Goal: Information Seeking & Learning: Find specific fact

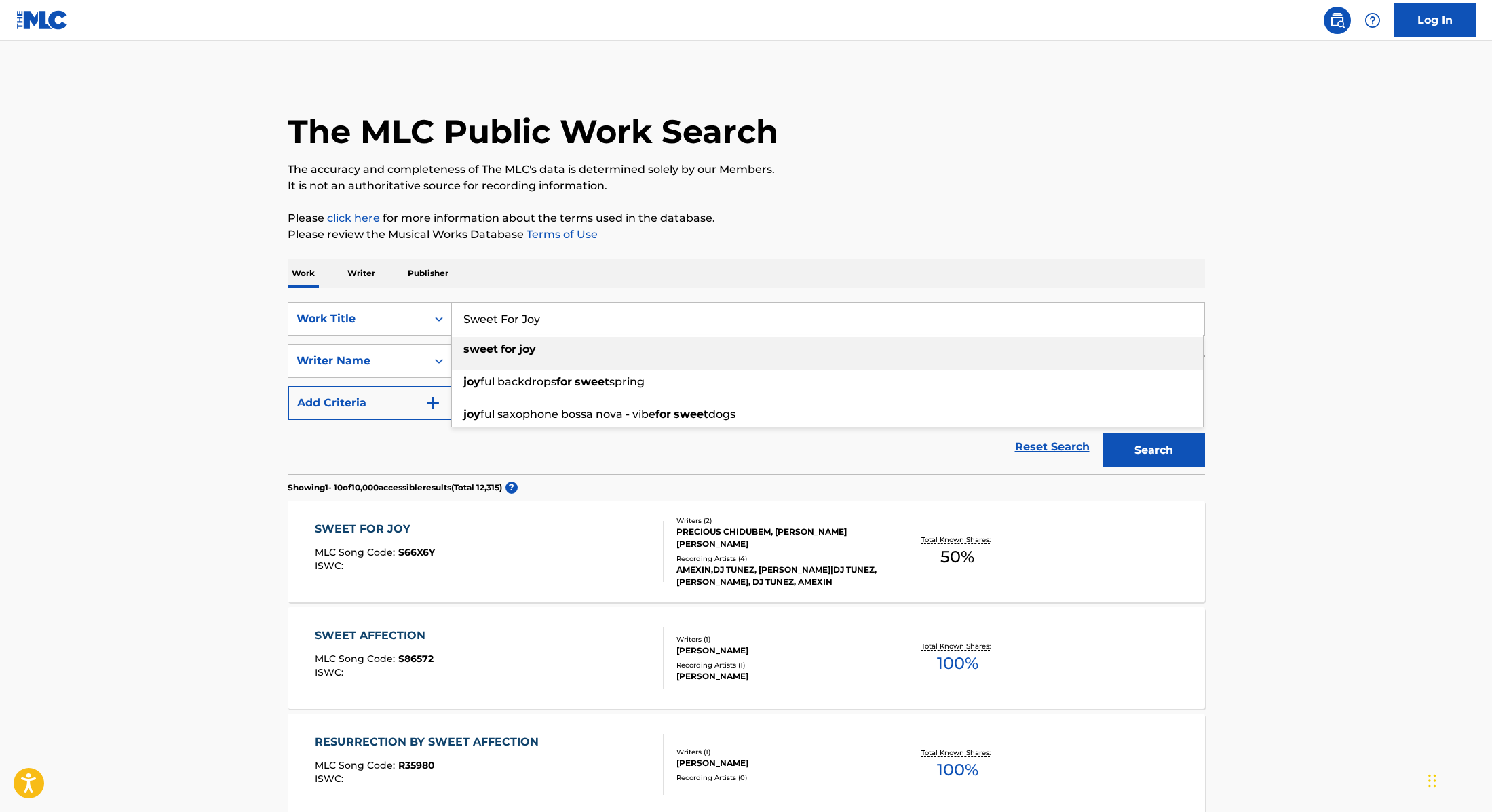
drag, startPoint x: 556, startPoint y: 310, endPoint x: 570, endPoint y: 320, distance: 17.2
click at [570, 320] on input "Sweet For Joy" at bounding box center [828, 318] width 752 height 32
paste input "Iskaba"
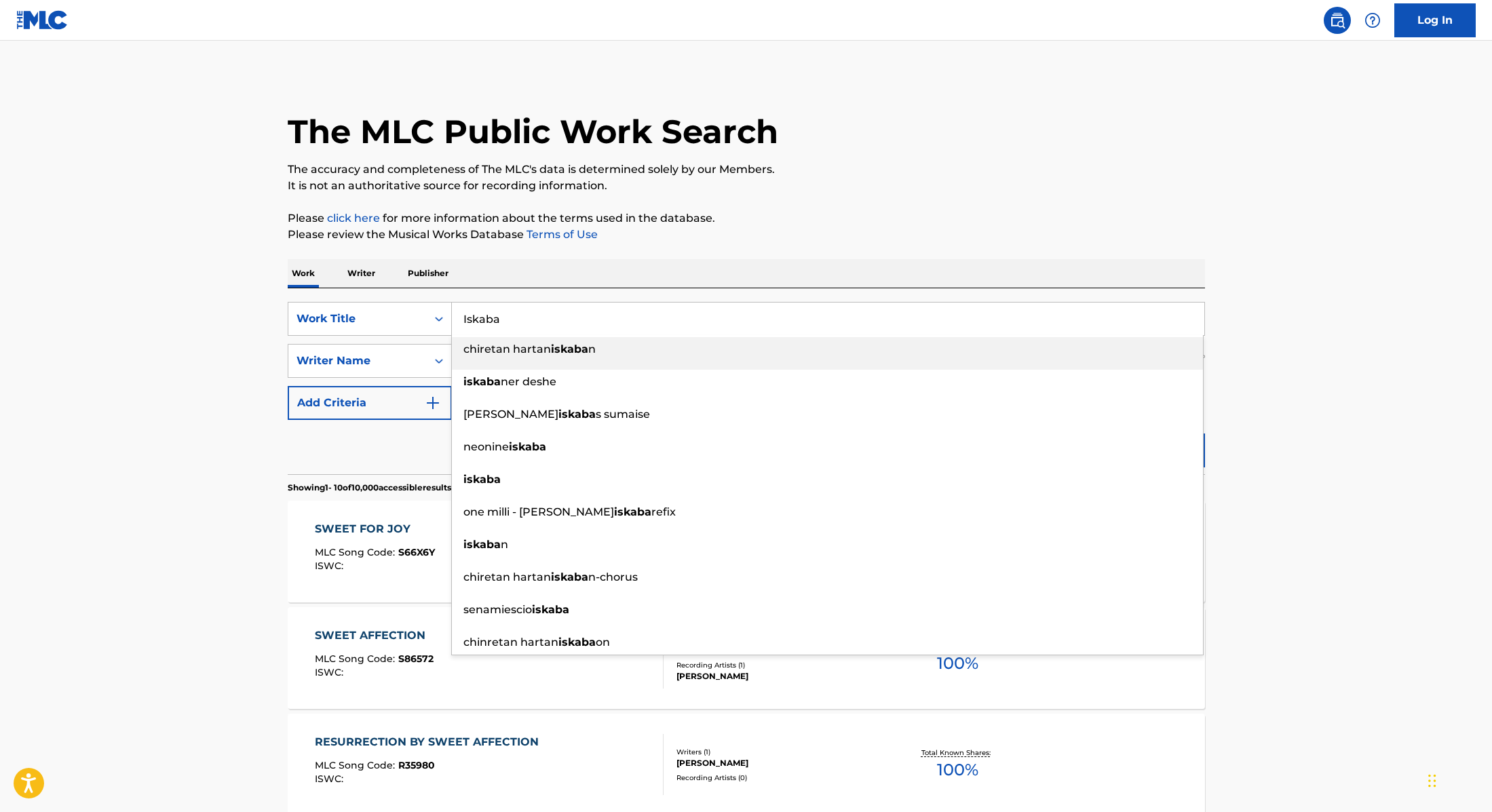
type input "Iskaba"
click at [631, 262] on div "Work Writer Publisher" at bounding box center [746, 274] width 917 height 29
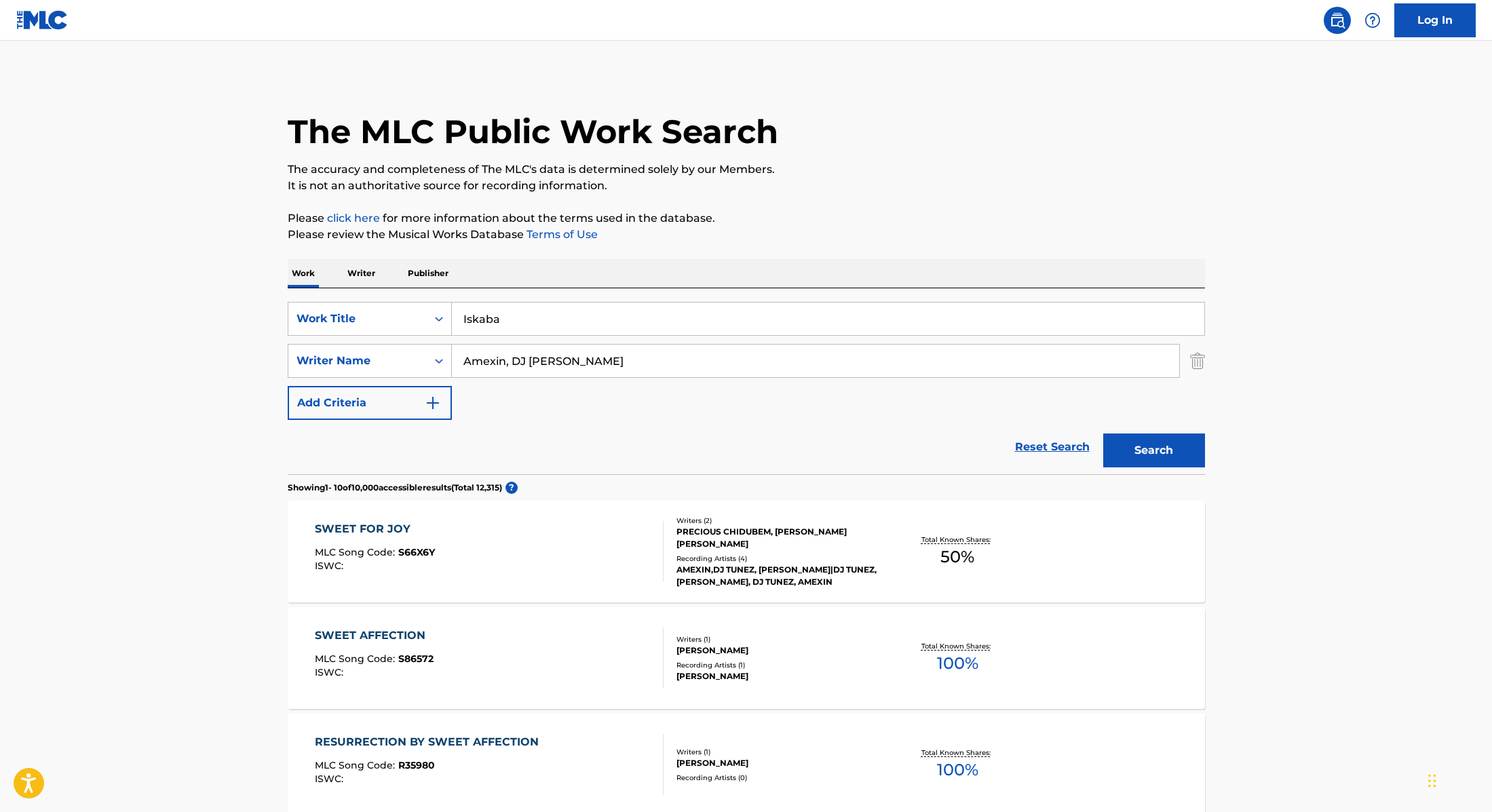
drag, startPoint x: 586, startPoint y: 369, endPoint x: 460, endPoint y: 363, distance: 126.1
click at [460, 363] on input "Amexin, DJ [PERSON_NAME]" at bounding box center [816, 361] width 727 height 32
click at [1171, 443] on button "Search" at bounding box center [1154, 450] width 102 height 34
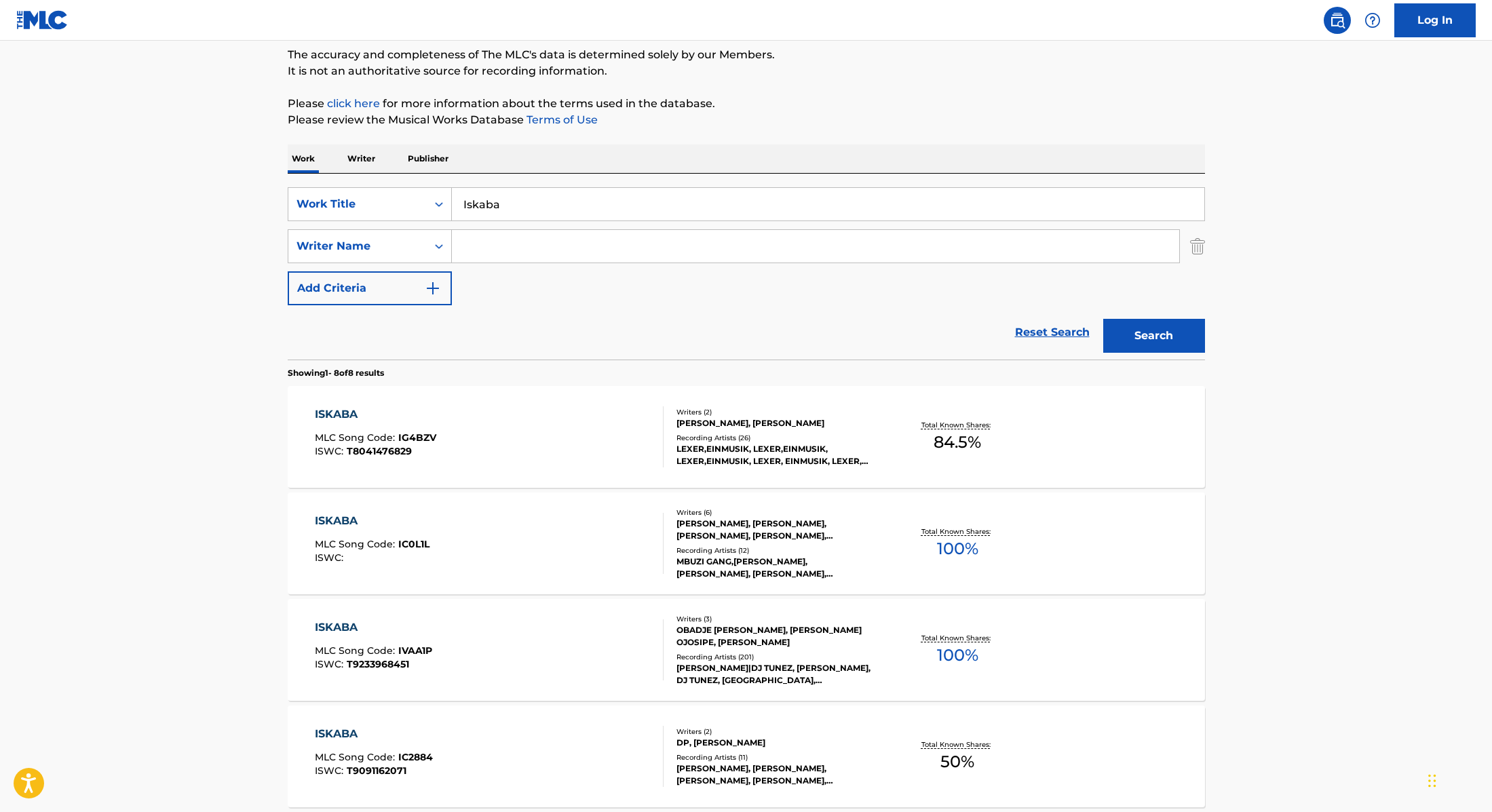
scroll to position [117, 0]
click at [589, 647] on div "ISKABA MLC Song Code : IVAA1P ISWC : T9233968451" at bounding box center [489, 647] width 349 height 61
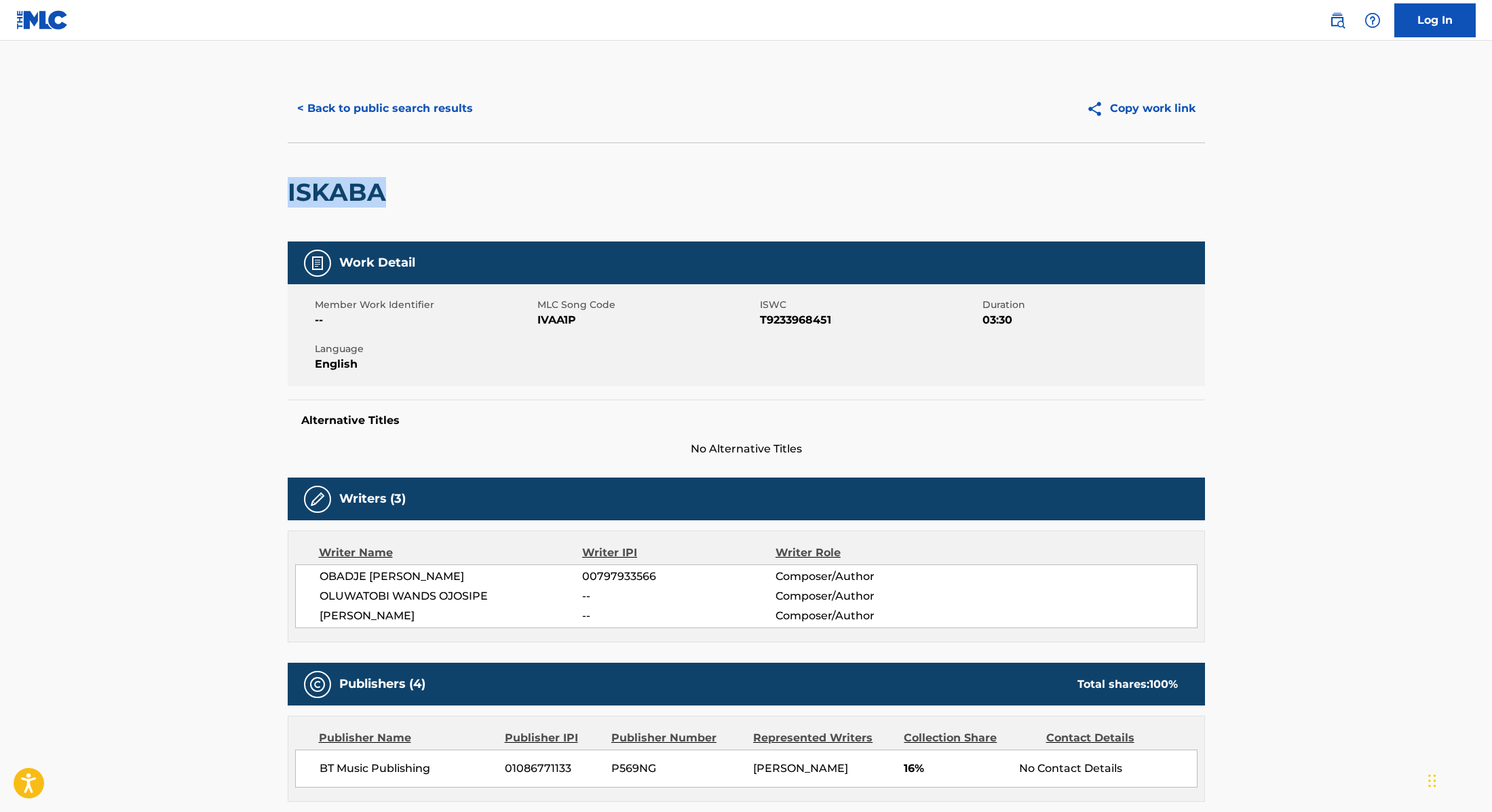
drag, startPoint x: 407, startPoint y: 200, endPoint x: 290, endPoint y: 198, distance: 117.0
click at [290, 198] on div "ISKABA" at bounding box center [746, 192] width 917 height 99
copy h2 "ISKABA"
drag, startPoint x: 538, startPoint y: 320, endPoint x: 627, endPoint y: 315, distance: 89.1
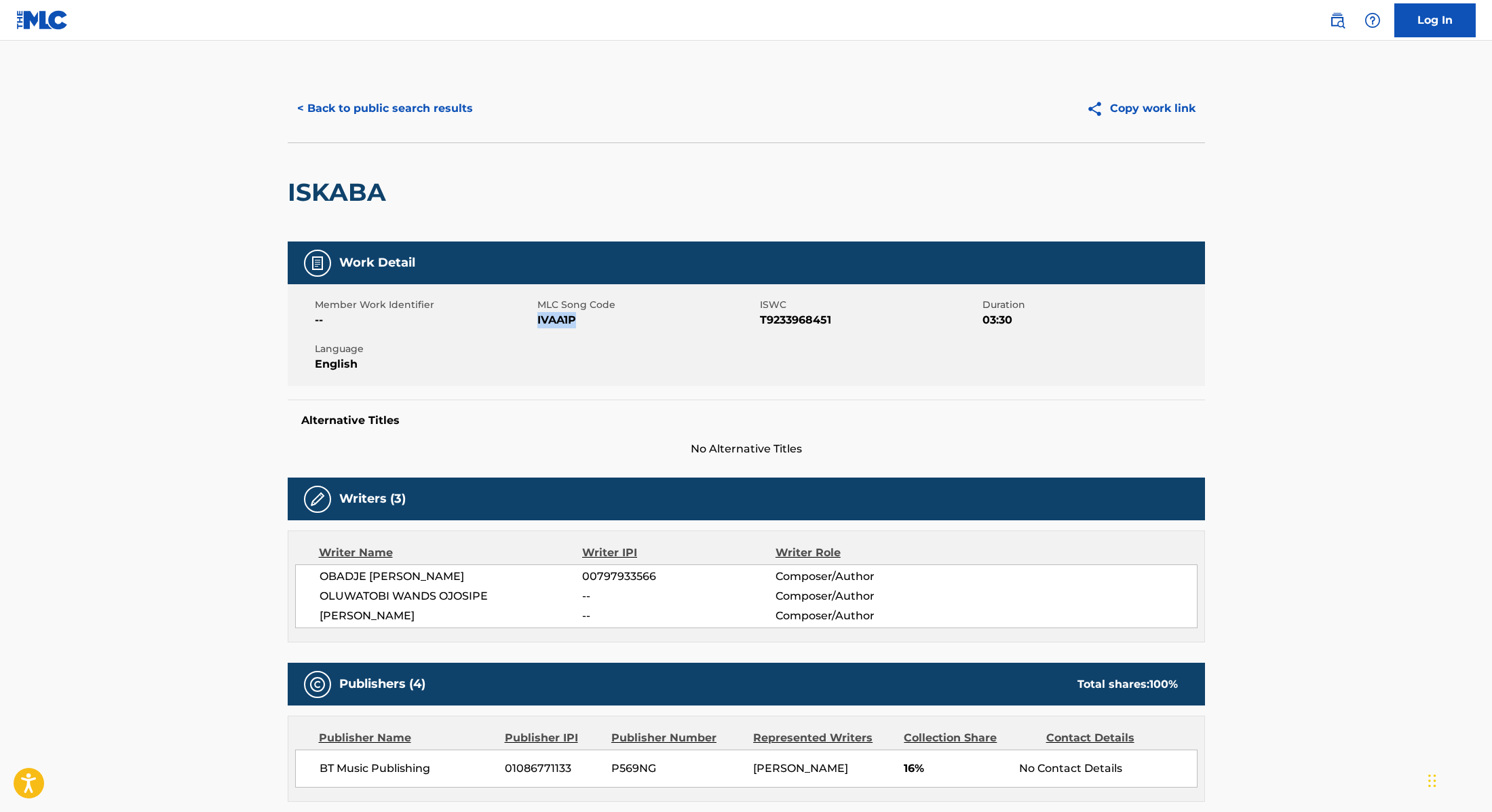
click at [627, 315] on span "IVAA1P" at bounding box center [647, 320] width 219 height 17
copy span "IVAA1P"
click at [437, 115] on button "< Back to public search results" at bounding box center [384, 108] width 195 height 34
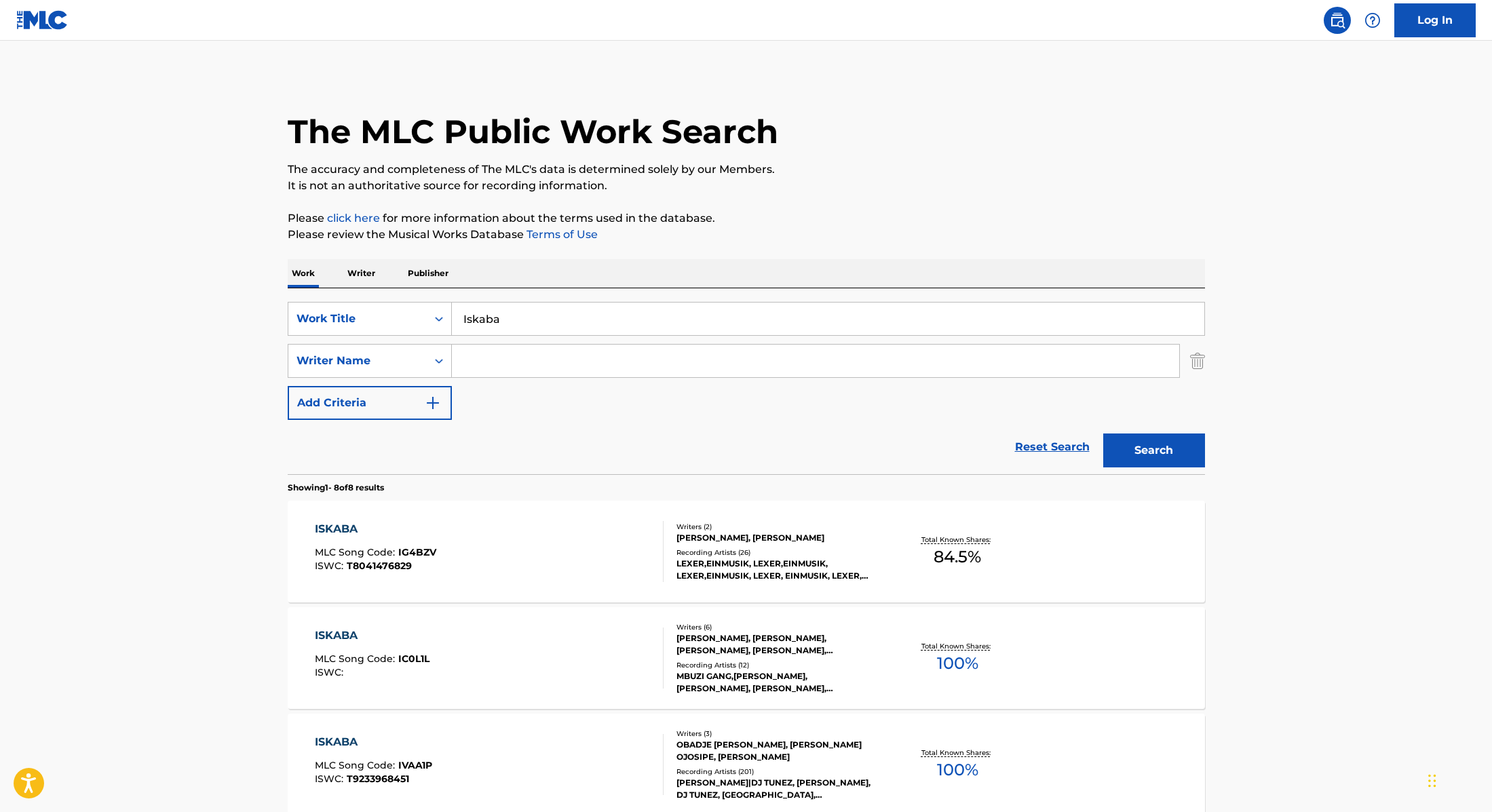
scroll to position [117, 0]
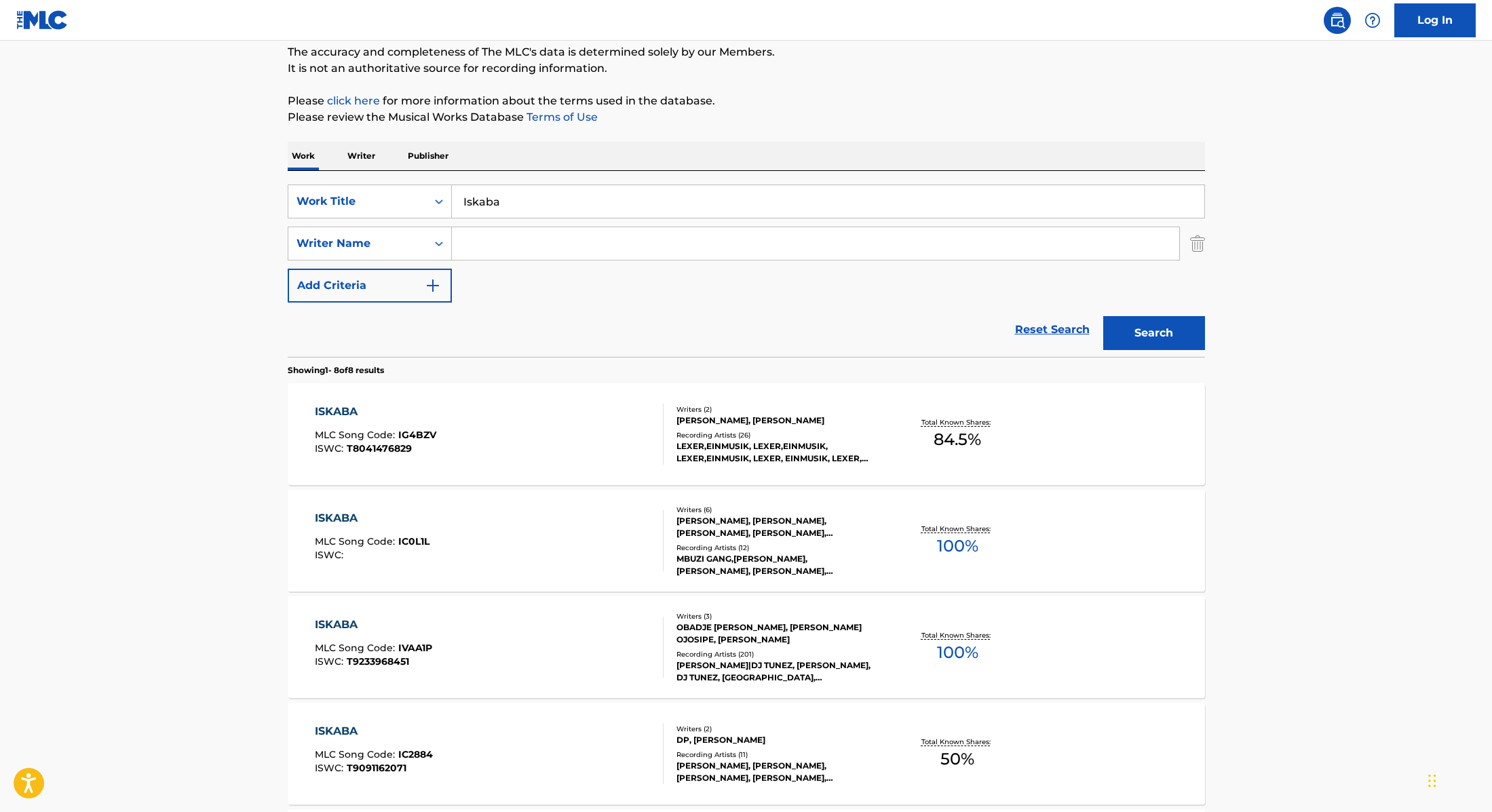
drag, startPoint x: 525, startPoint y: 205, endPoint x: 460, endPoint y: 194, distance: 65.9
click at [460, 194] on input "Iskaba" at bounding box center [828, 201] width 752 height 32
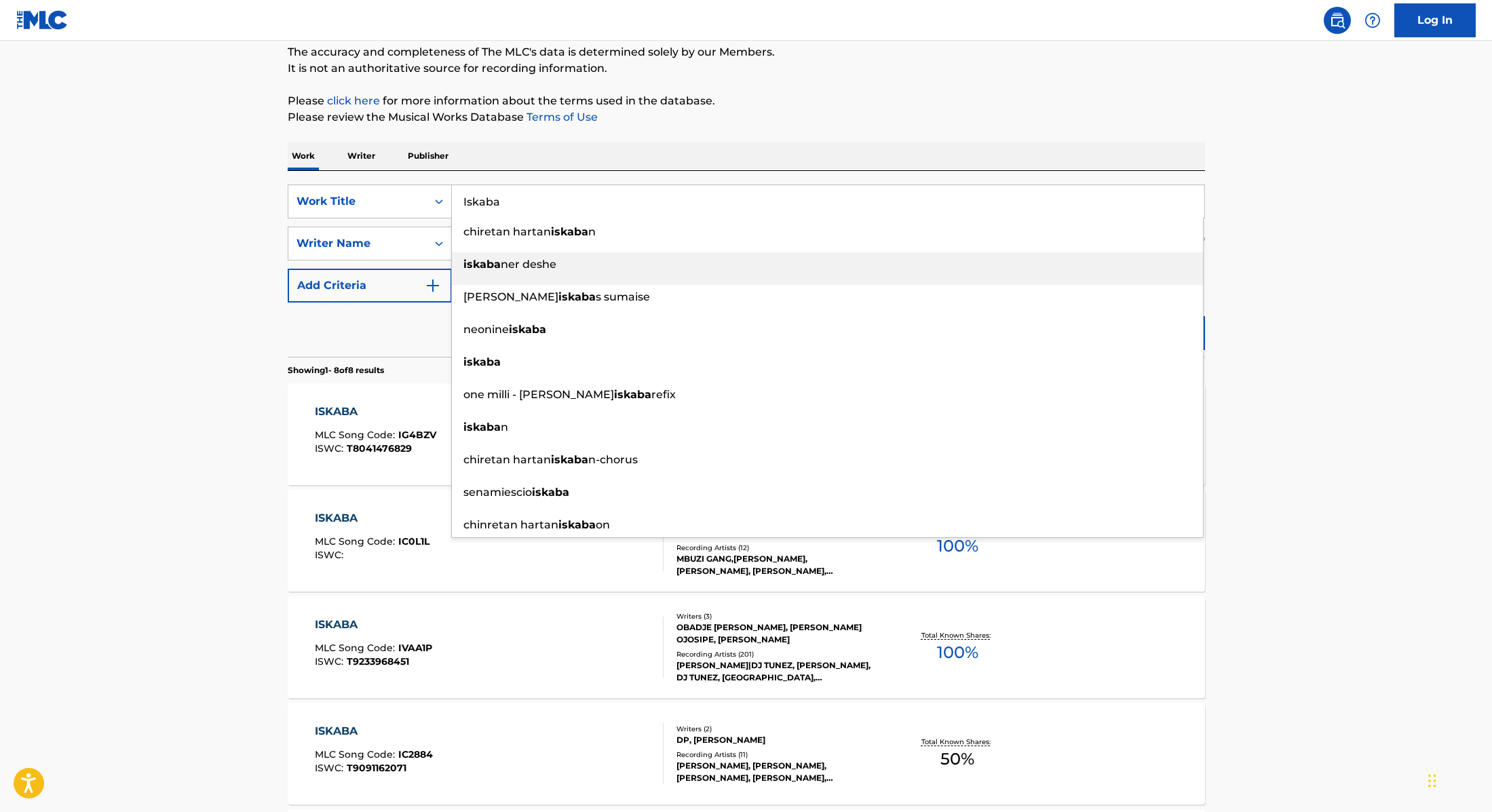
paste input "DJ TunezWande Coal"
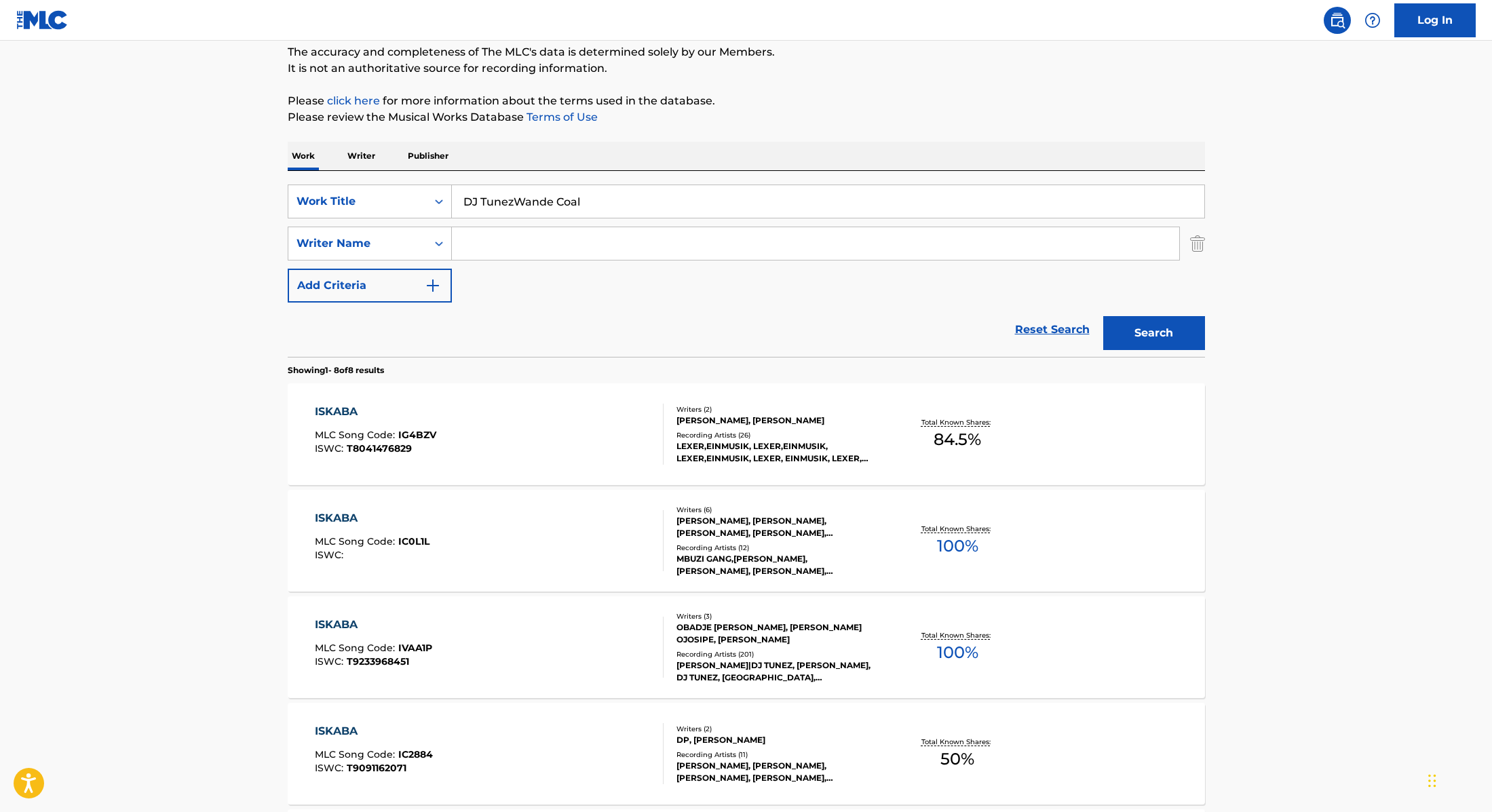
click at [515, 203] on input "DJ TunezWande Coal" at bounding box center [828, 201] width 752 height 32
drag, startPoint x: 625, startPoint y: 203, endPoint x: 422, endPoint y: 204, distance: 203.0
click at [422, 204] on div "SearchWithCriteria9cc89112-0d42-42f8-b15c-104aad945215 Work Title DJ Tunez, [PE…" at bounding box center [746, 201] width 917 height 34
paste input "Addicted (feat. TIMID.)"
drag, startPoint x: 602, startPoint y: 201, endPoint x: 515, endPoint y: 204, distance: 87.1
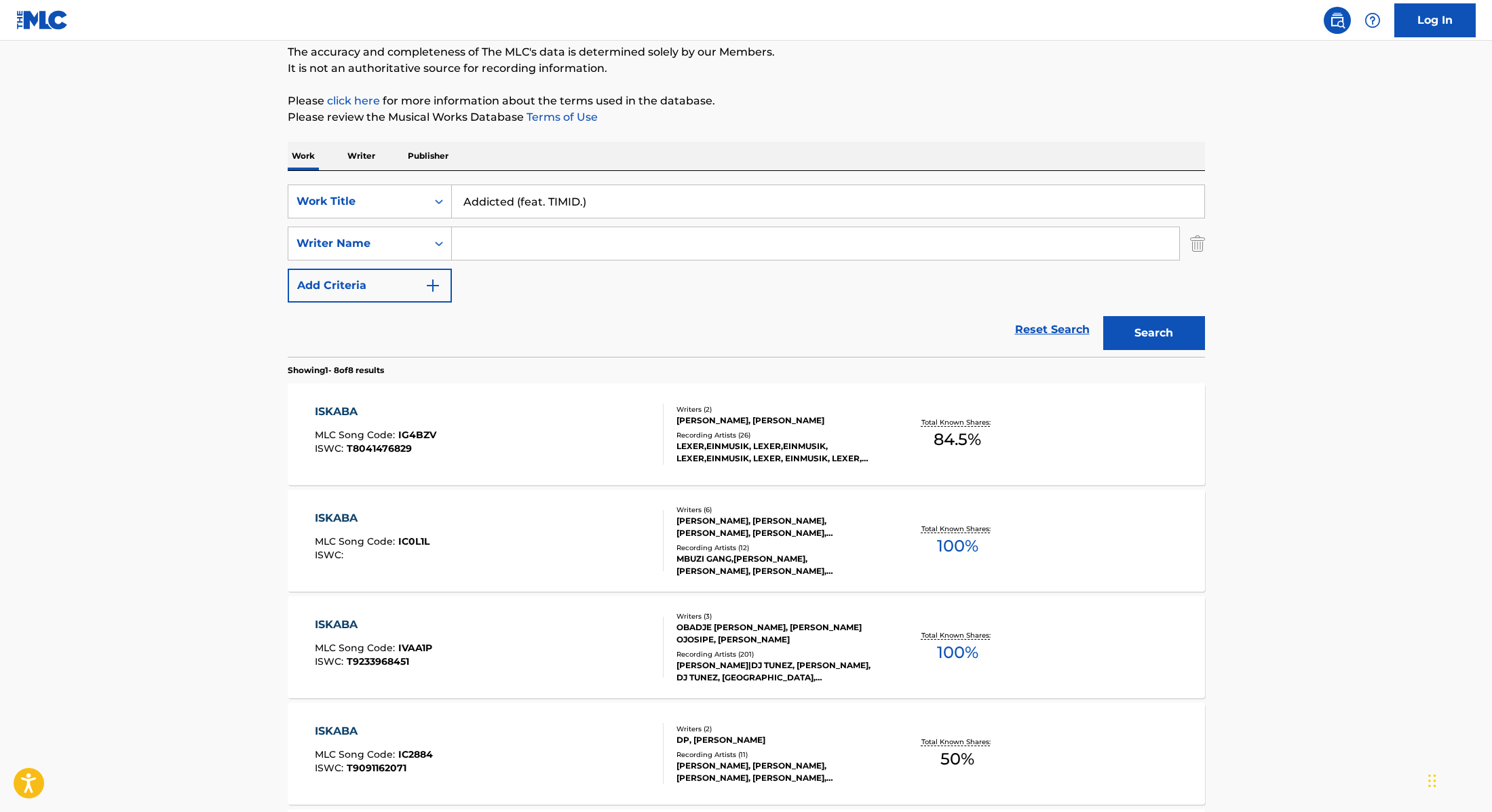
click at [515, 204] on input "Addicted (feat. TIMID.)" at bounding box center [828, 201] width 752 height 32
click at [913, 113] on p "Please review the Musical Works Database Terms of Use" at bounding box center [746, 117] width 917 height 17
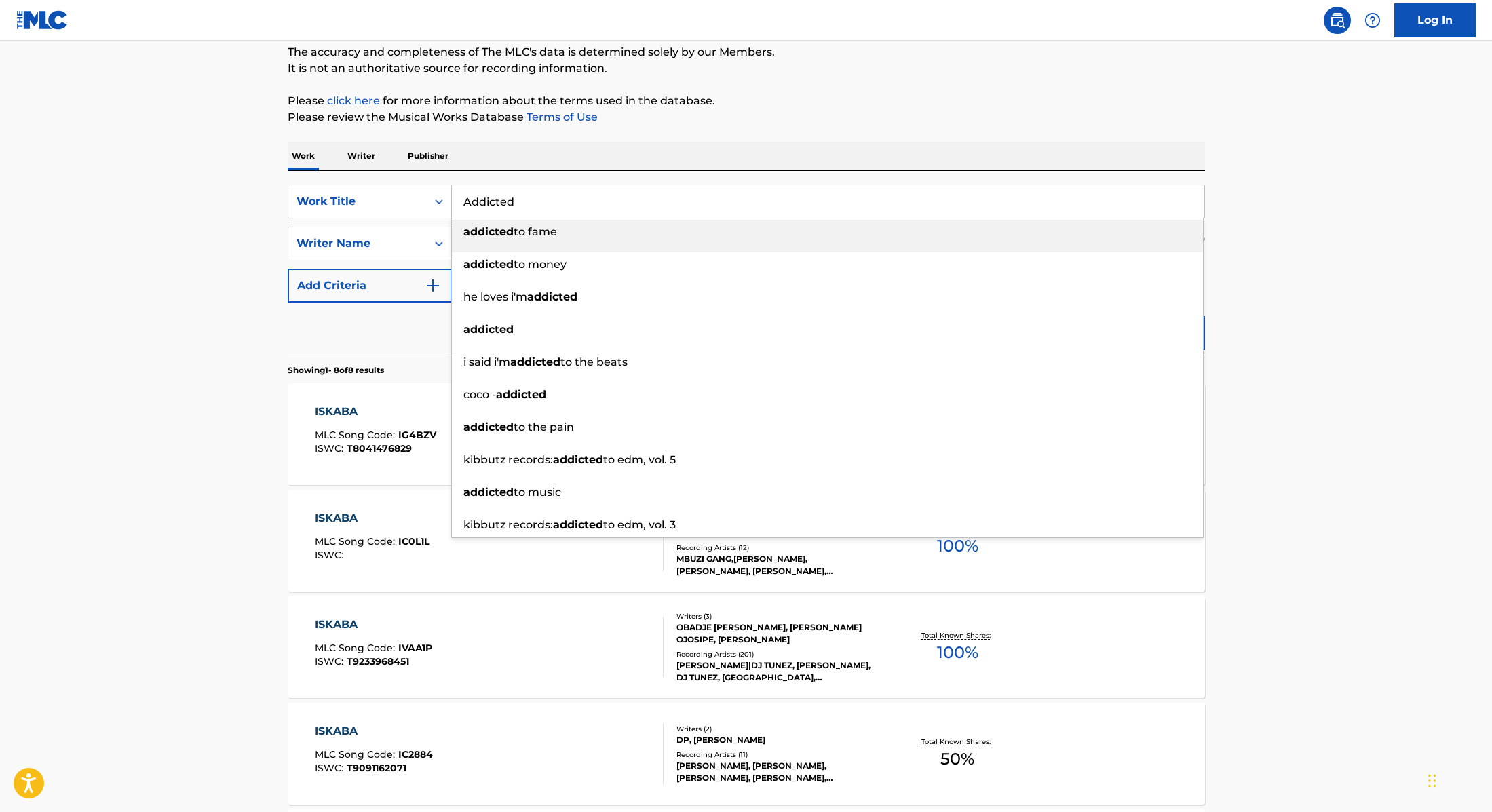
paste input "3x"
drag, startPoint x: 540, startPoint y: 193, endPoint x: 535, endPoint y: 202, distance: 10.3
click at [535, 202] on input "Addicted" at bounding box center [828, 201] width 752 height 32
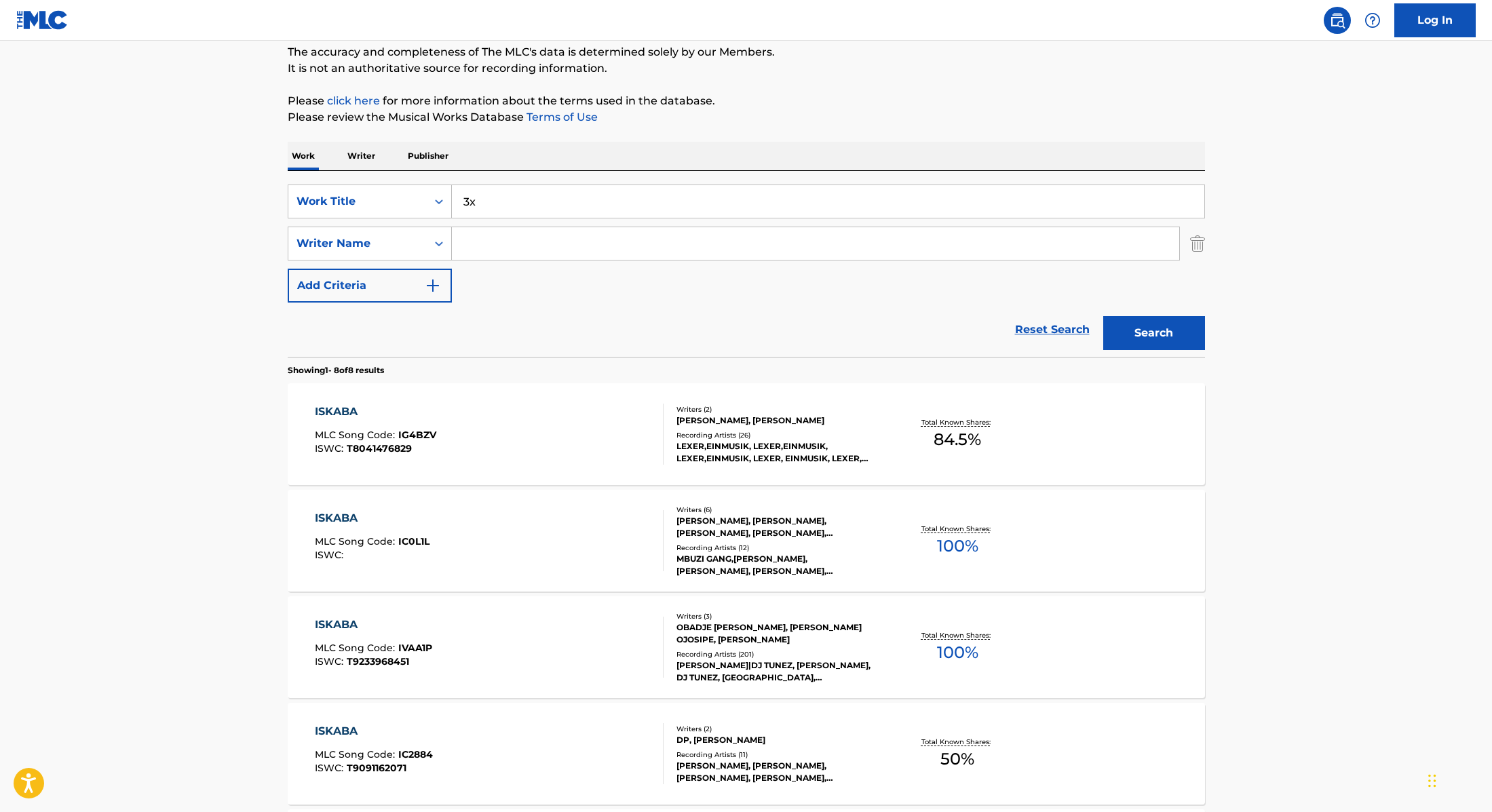
type input "3x"
click at [816, 116] on p "Please review the Musical Works Database Terms of Use" at bounding box center [746, 117] width 917 height 17
click at [562, 248] on input "Search Form" at bounding box center [816, 243] width 727 height 32
paste input "[PERSON_NAME]"
type input "[PERSON_NAME]"
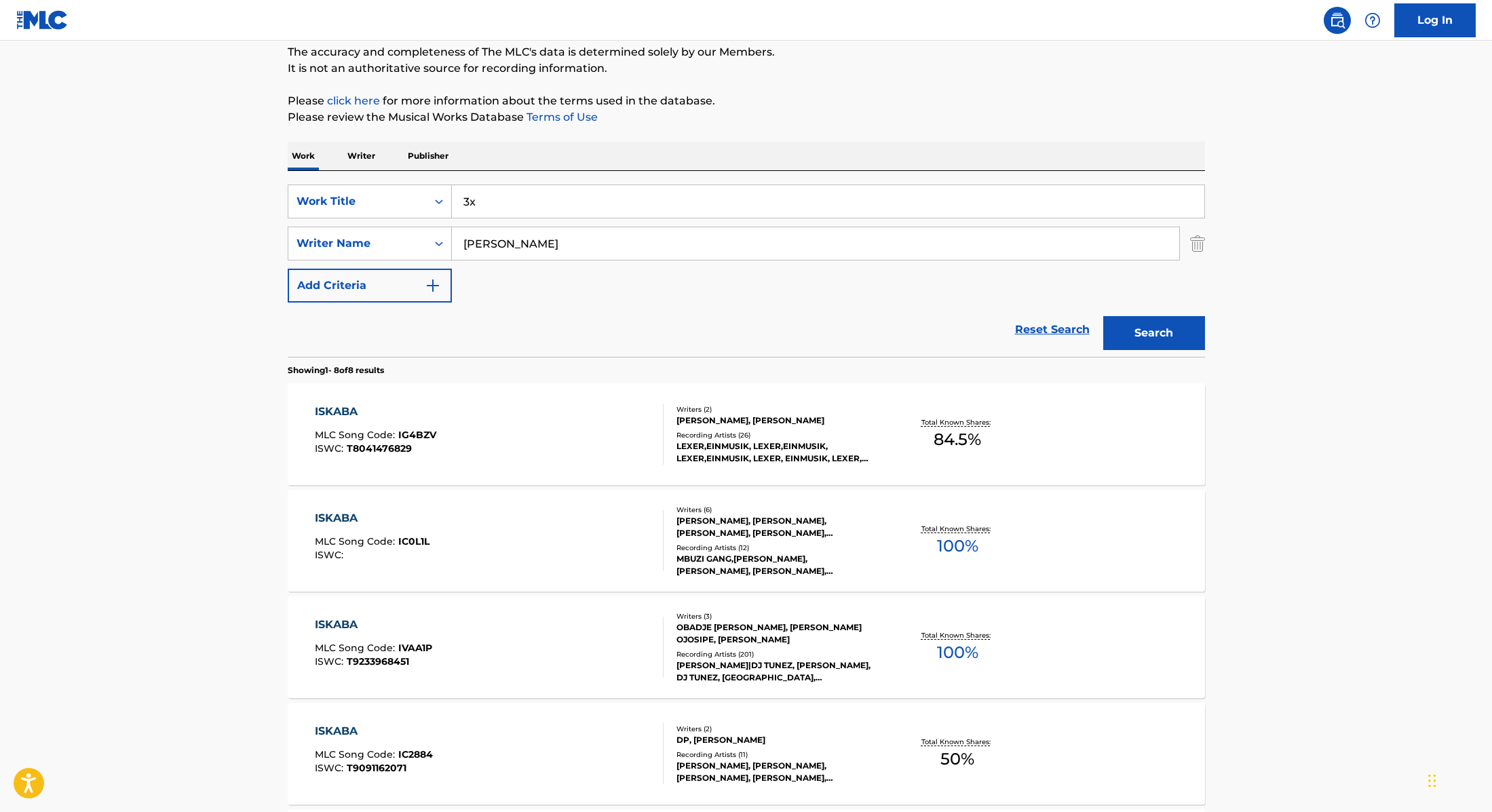
click at [1136, 326] on button "Search" at bounding box center [1154, 333] width 102 height 34
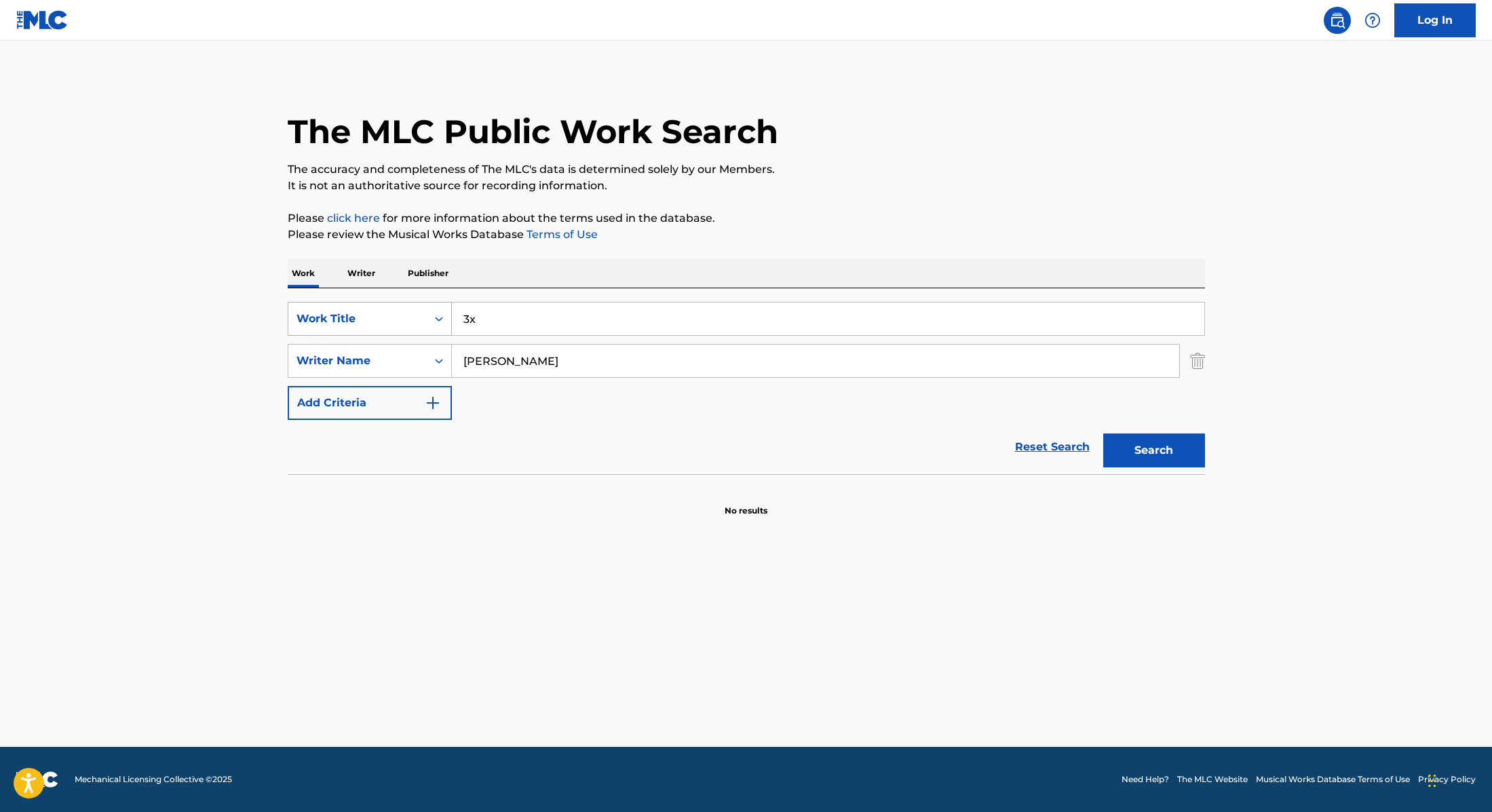
drag, startPoint x: 487, startPoint y: 323, endPoint x: 435, endPoint y: 314, distance: 52.8
click at [435, 314] on div "SearchWithCriteria9cc89112-0d42-42f8-b15c-104aad945215 Work Title 3x" at bounding box center [746, 318] width 917 height 34
paste input "2TONE"
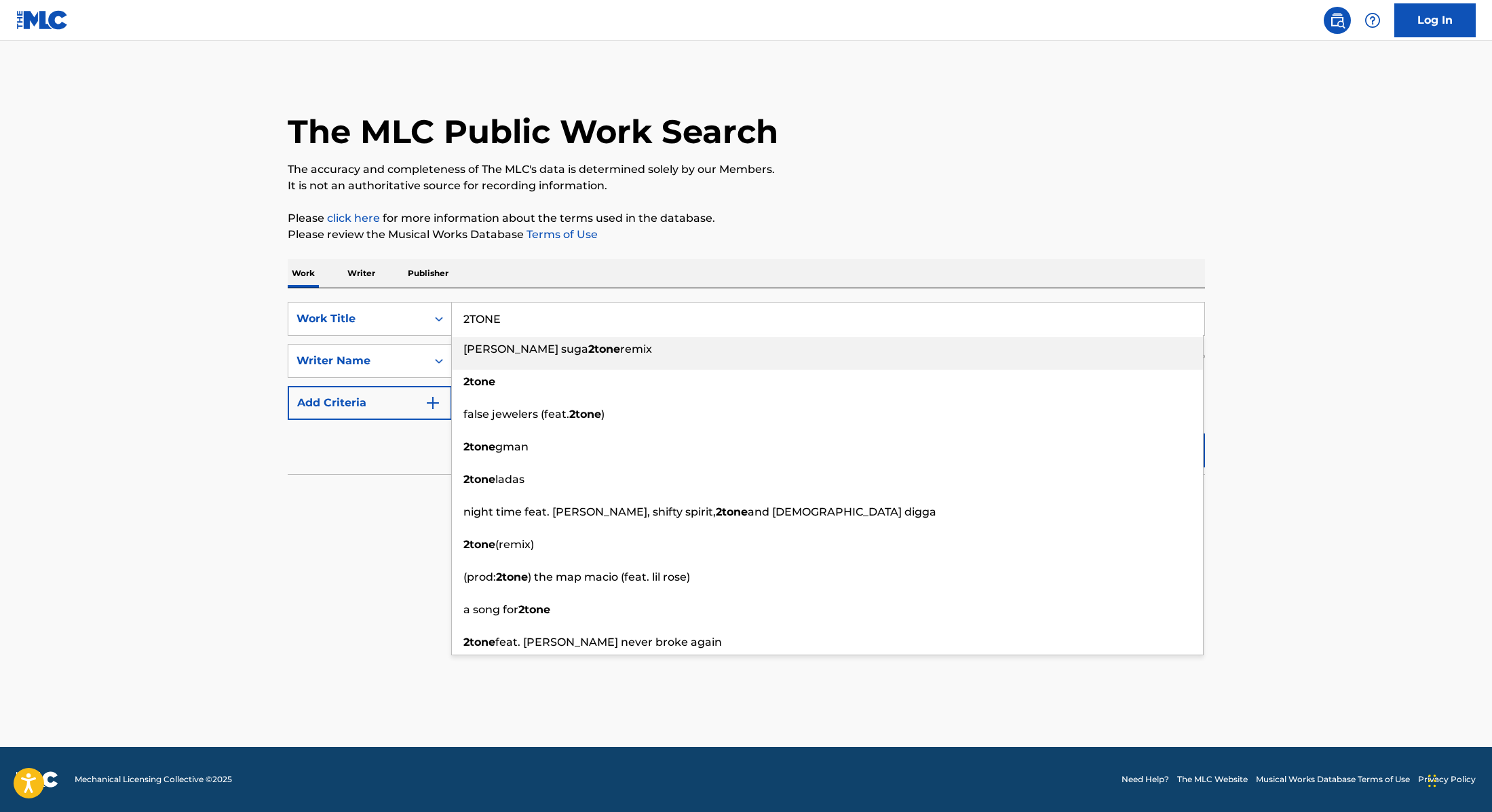
type input "2TONE"
click at [826, 170] on p "The accuracy and completeness of The MLC's data is determined solely by our Mem…" at bounding box center [746, 170] width 917 height 17
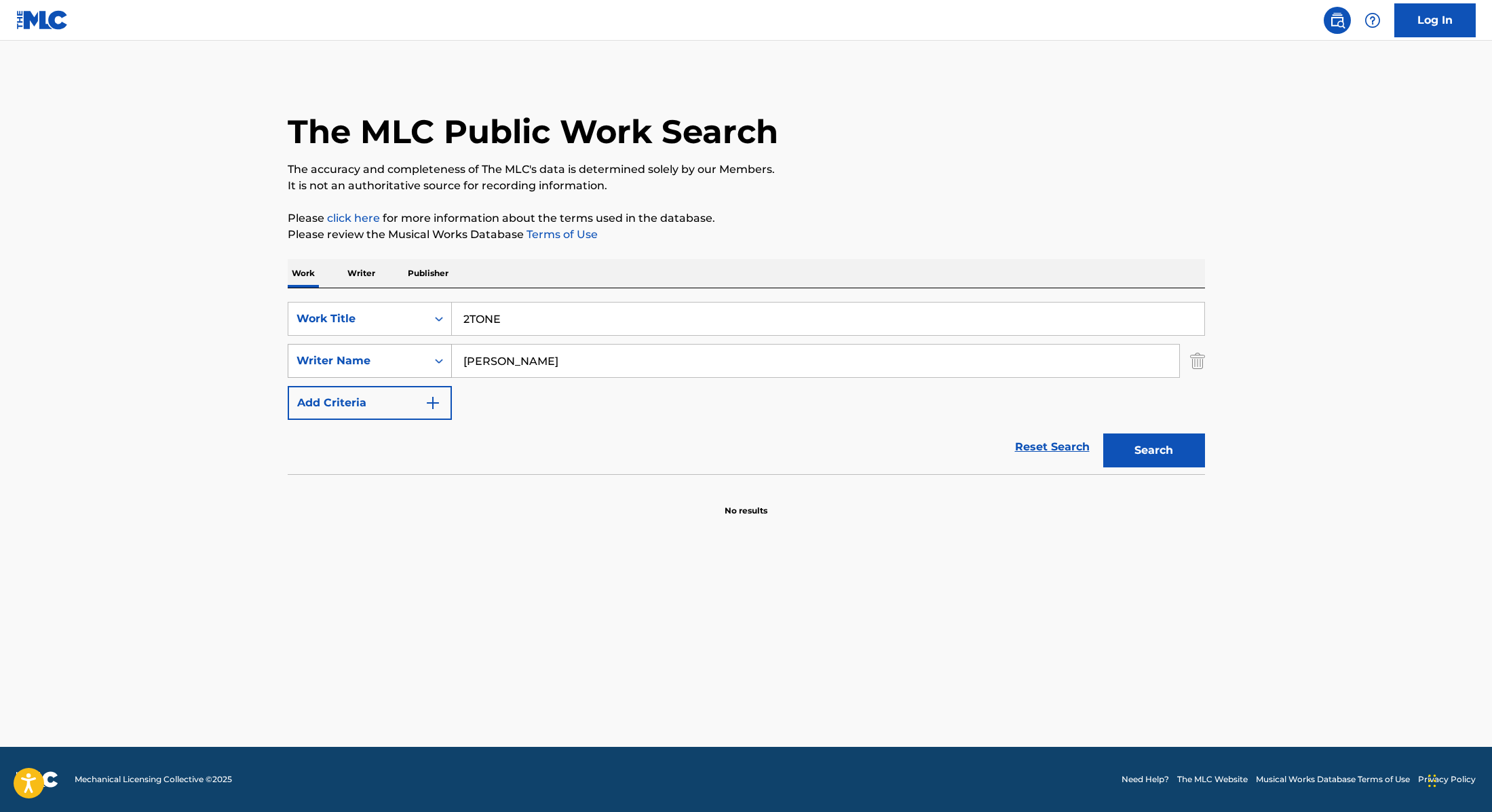
drag, startPoint x: 543, startPoint y: 355, endPoint x: 435, endPoint y: 361, distance: 108.2
click at [435, 361] on div "SearchWithCriteria89e460e5-7744-4731-99c6-0be1078f7c3e Writer Name [PERSON_NAME]" at bounding box center [746, 361] width 917 height 34
paste input "Fort,"
type input "Fort,"
click at [1171, 448] on button "Search" at bounding box center [1154, 450] width 102 height 34
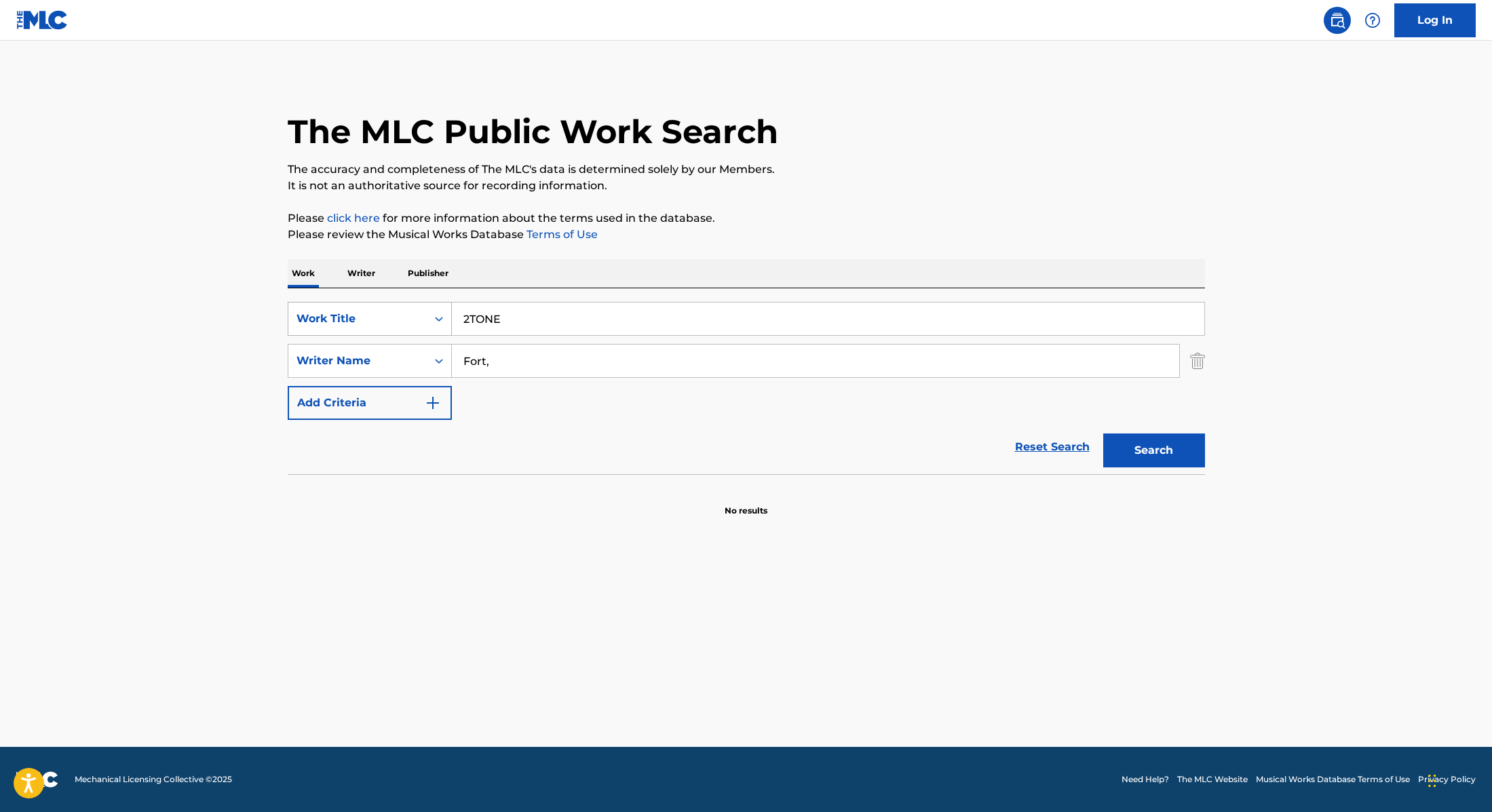
drag, startPoint x: 523, startPoint y: 318, endPoint x: 372, endPoint y: 320, distance: 151.0
click at [372, 320] on div "SearchWithCriteria9cc89112-0d42-42f8-b15c-104aad945215 Work Title 2TONE" at bounding box center [746, 318] width 917 height 34
paste input "Hot Body"
click at [801, 206] on div "The MLC Public Work Search The accuracy and completeness of The MLC's data is d…" at bounding box center [747, 295] width 950 height 442
drag, startPoint x: 534, startPoint y: 317, endPoint x: 402, endPoint y: 314, distance: 132.0
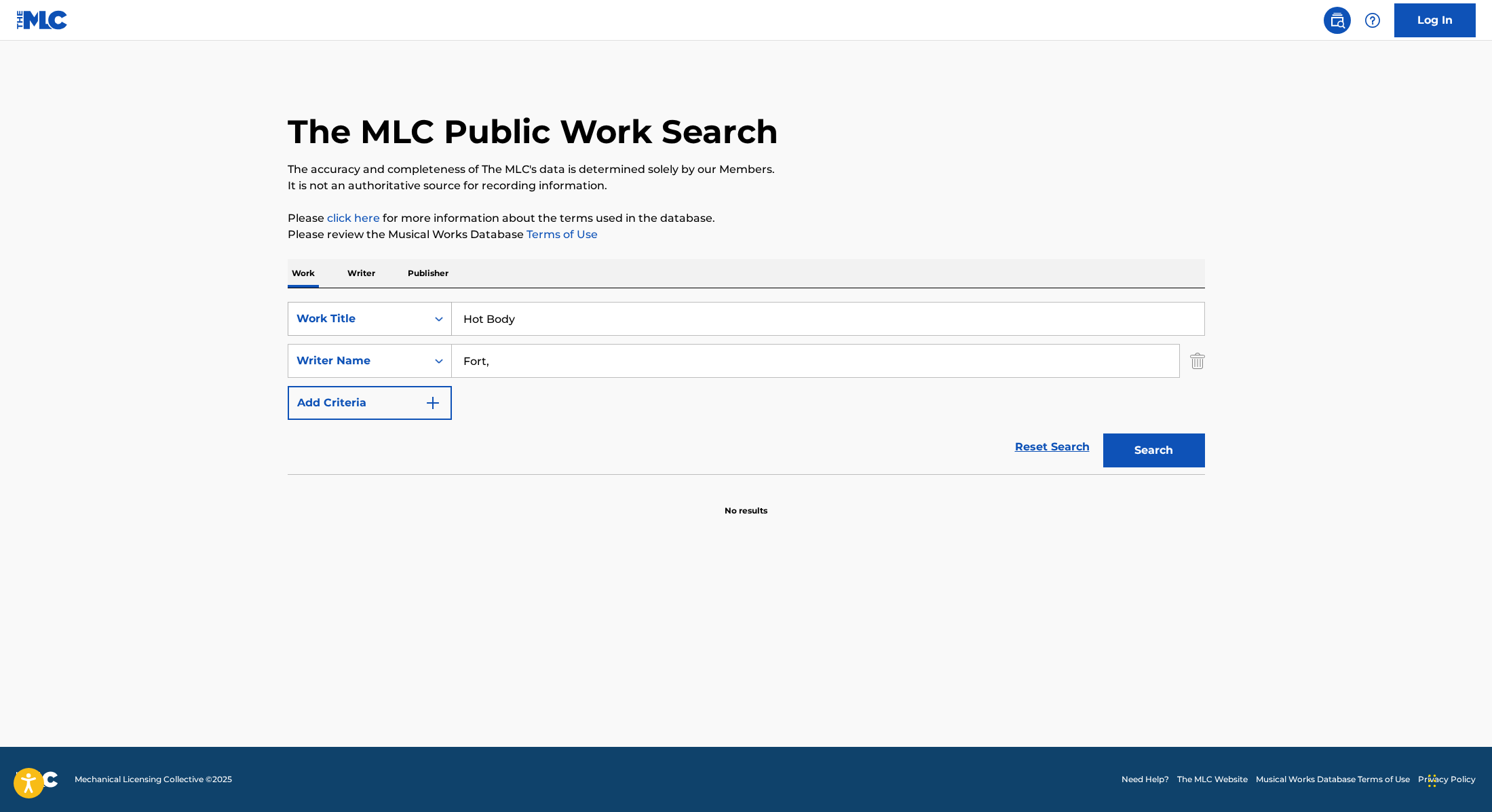
click at [402, 314] on div "SearchWithCriteria9cc89112-0d42-42f8-b15c-104aad945215 Work Title Hot Body" at bounding box center [746, 318] width 917 height 34
paste input "Fire Fire"
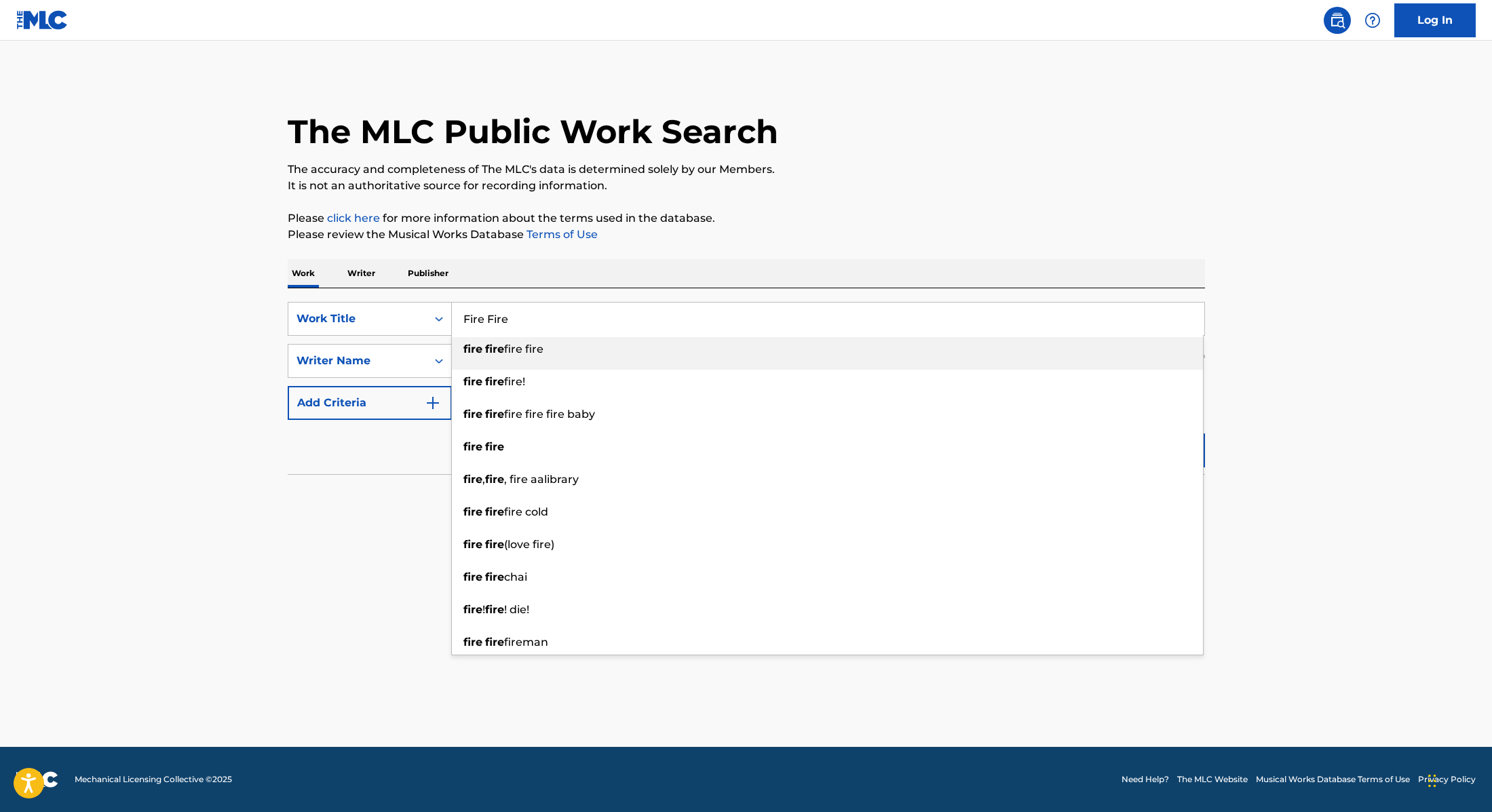
type input "Fire Fire"
click at [780, 233] on p "Please review the Musical Works Database Terms of Use" at bounding box center [746, 234] width 917 height 17
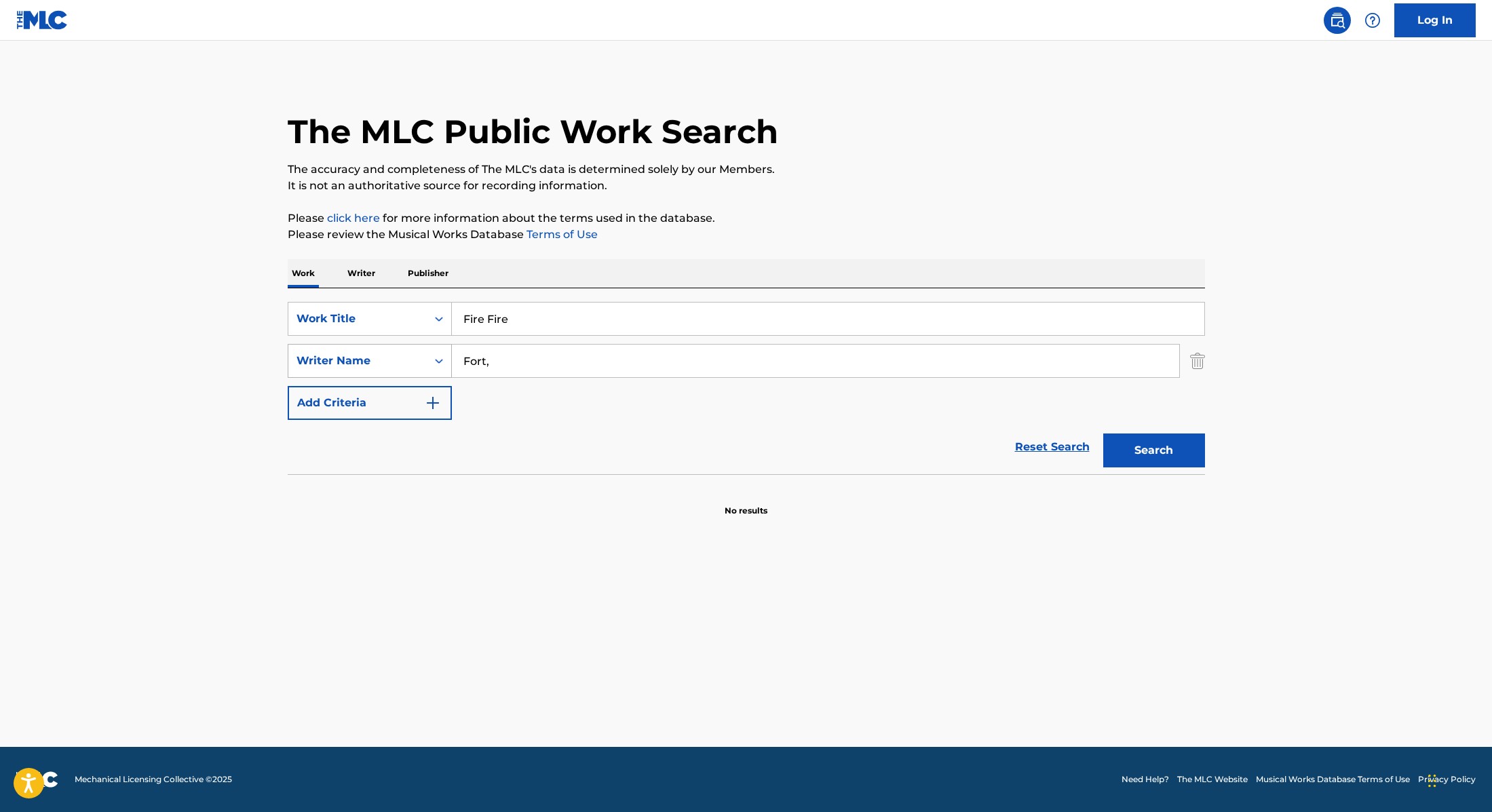
drag, startPoint x: 498, startPoint y: 364, endPoint x: 427, endPoint y: 359, distance: 71.2
click at [427, 359] on div "SearchWithCriteria89e460e5-7744-4731-99c6-0be1078f7c3e Writer Name Fort," at bounding box center [746, 361] width 917 height 34
paste input "Kholofelo"
type input "Kholofelo"
click at [1172, 449] on button "Search" at bounding box center [1154, 450] width 102 height 34
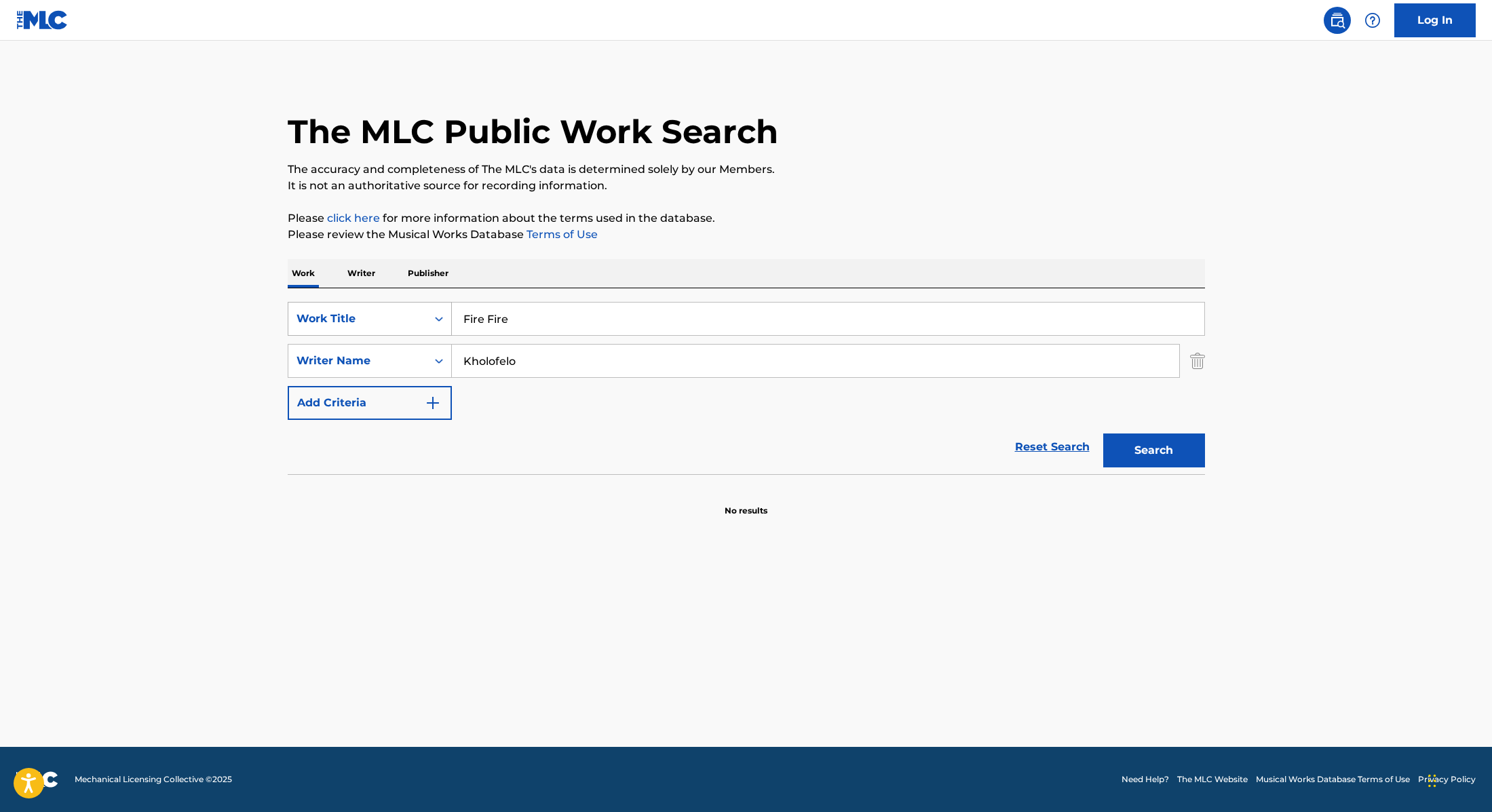
paste input "Lov"
drag, startPoint x: 521, startPoint y: 315, endPoint x: 420, endPoint y: 316, distance: 101.0
click at [420, 316] on div "SearchWithCriteria9cc89112-0d42-42f8-b15c-104aad945215 Work Title Fire Fire" at bounding box center [746, 318] width 917 height 34
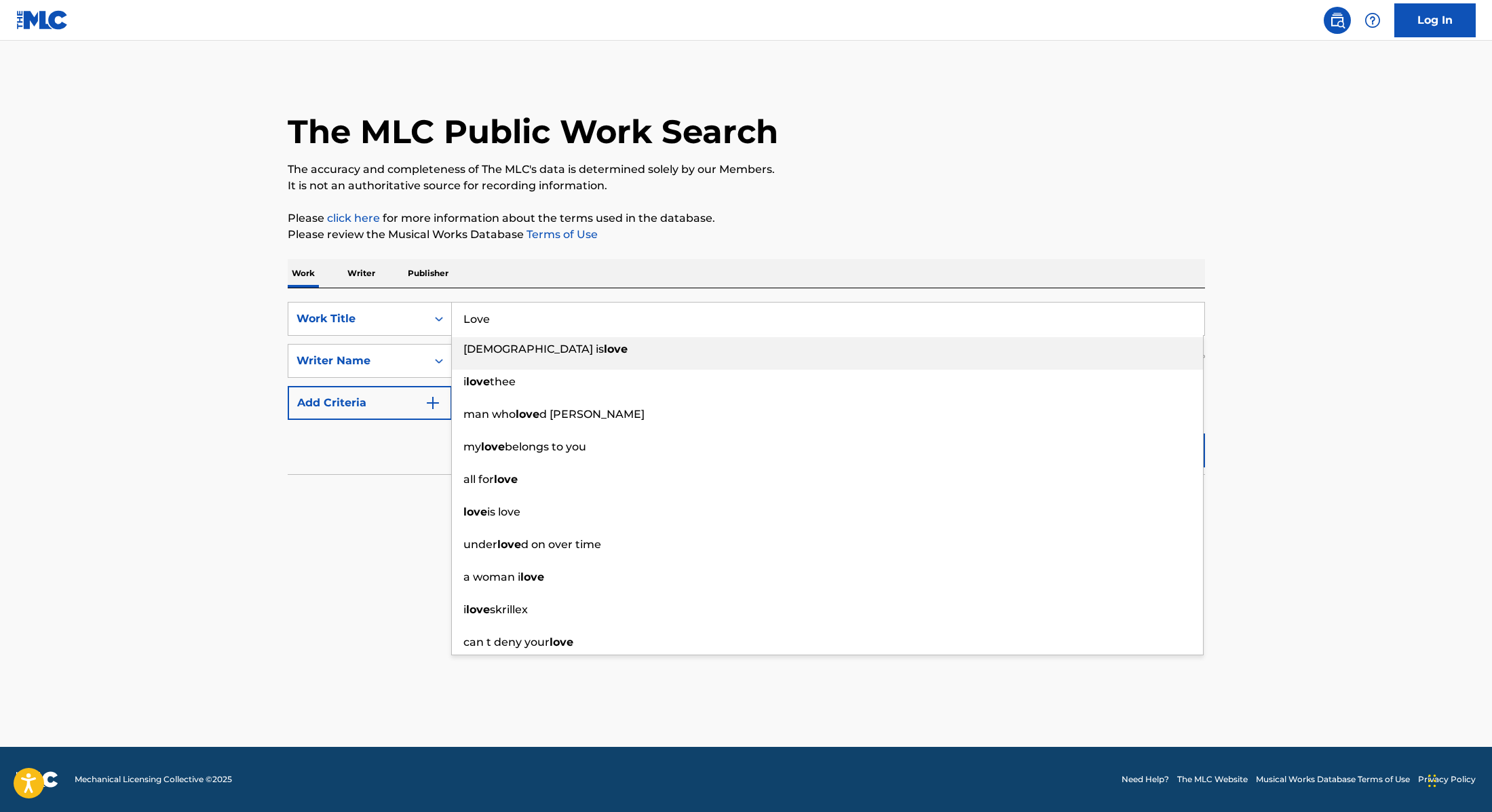
type input "Love"
click at [877, 142] on div "The MLC Public Work Search" at bounding box center [746, 124] width 917 height 99
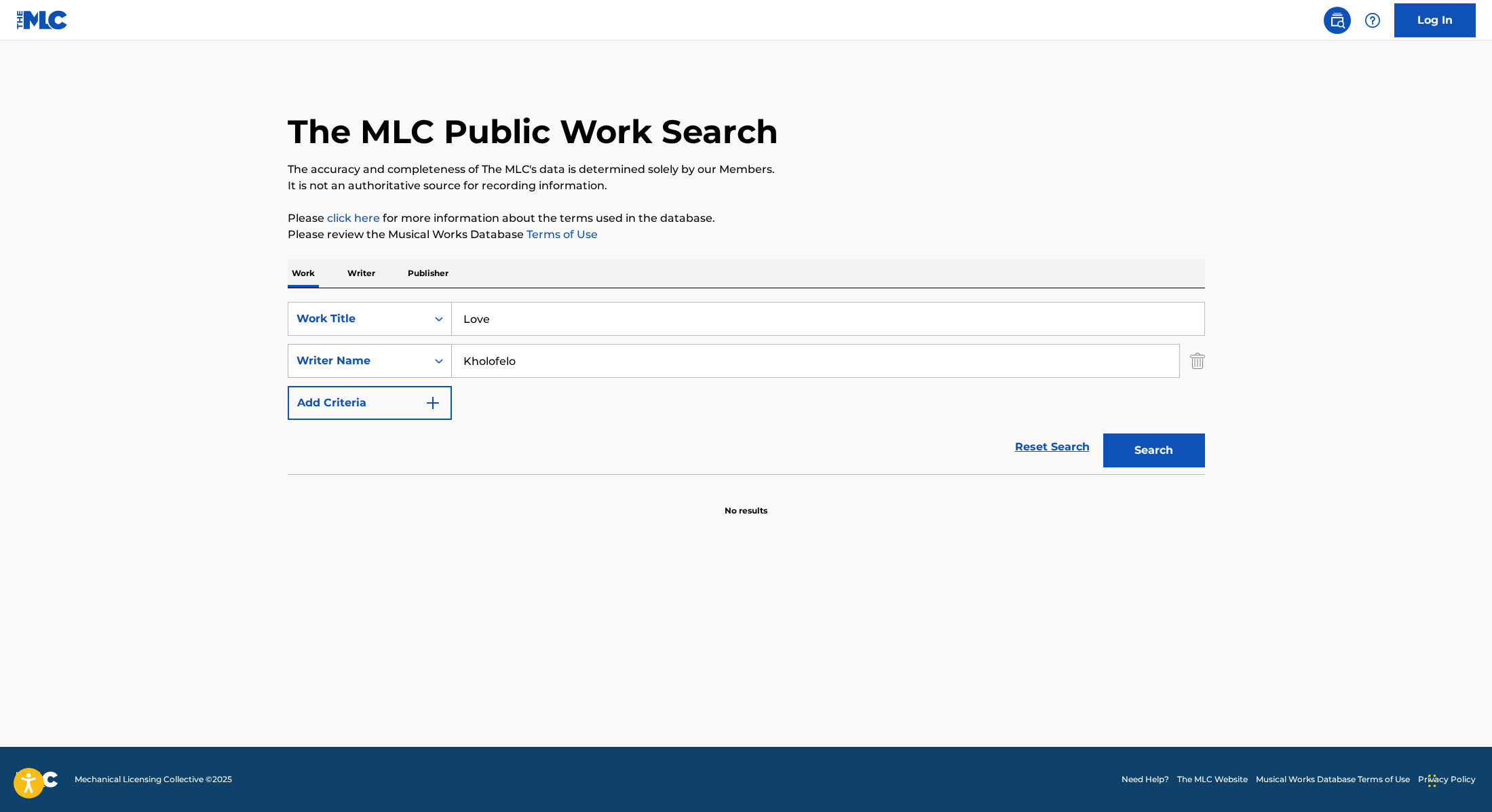
drag, startPoint x: 528, startPoint y: 364, endPoint x: 395, endPoint y: 347, distance: 134.1
click at [395, 347] on div "SearchWithCriteria89e460e5-7744-4731-99c6-0be1078f7c3e Writer Name Kholofelo" at bounding box center [746, 361] width 917 height 34
paste input "Hershey"
type input "Hershey"
click at [1177, 448] on button "Search" at bounding box center [1154, 450] width 102 height 34
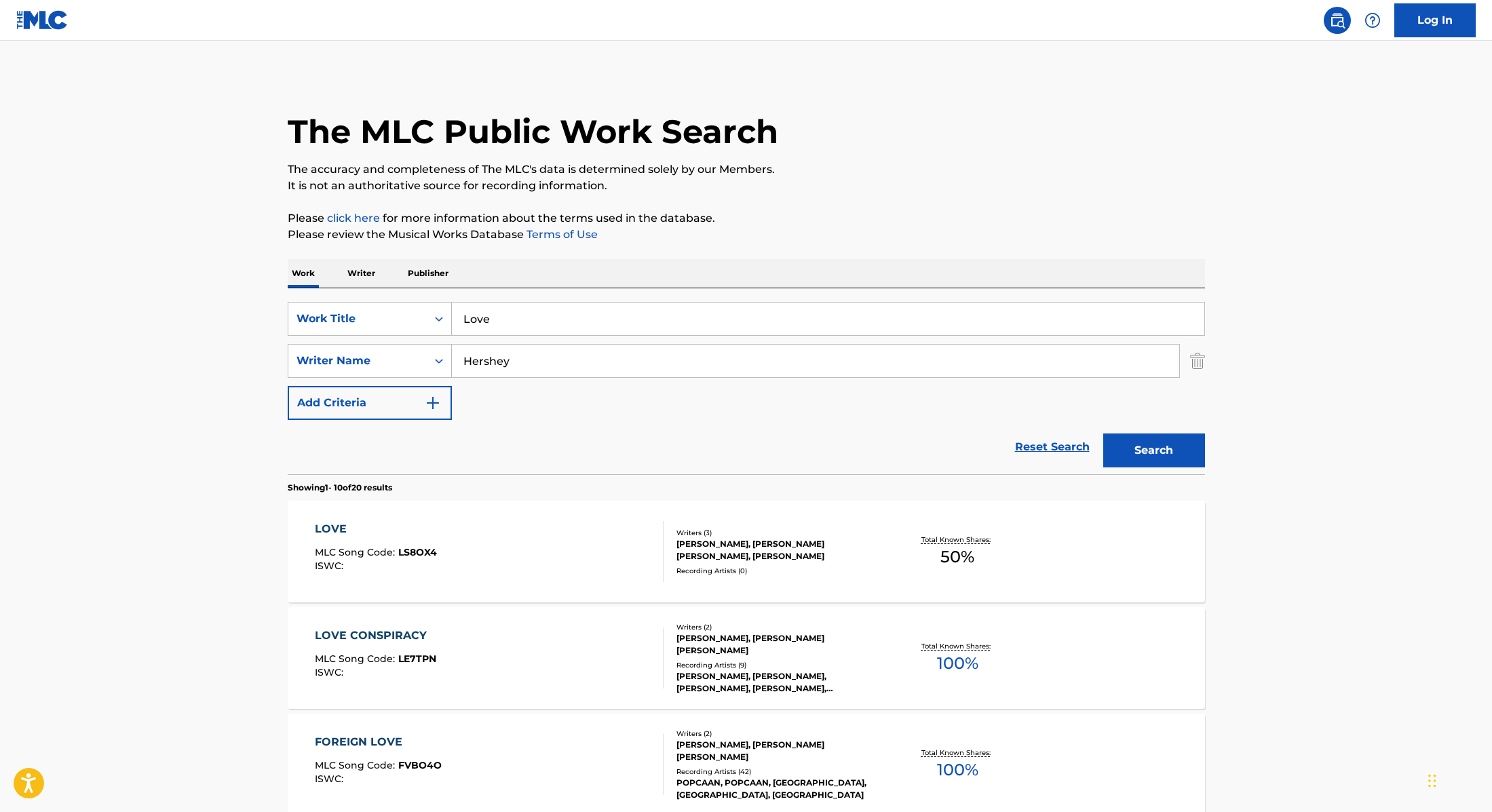
click at [566, 557] on div "LOVE MLC Song Code : LS8OX4 ISWC :" at bounding box center [489, 551] width 349 height 61
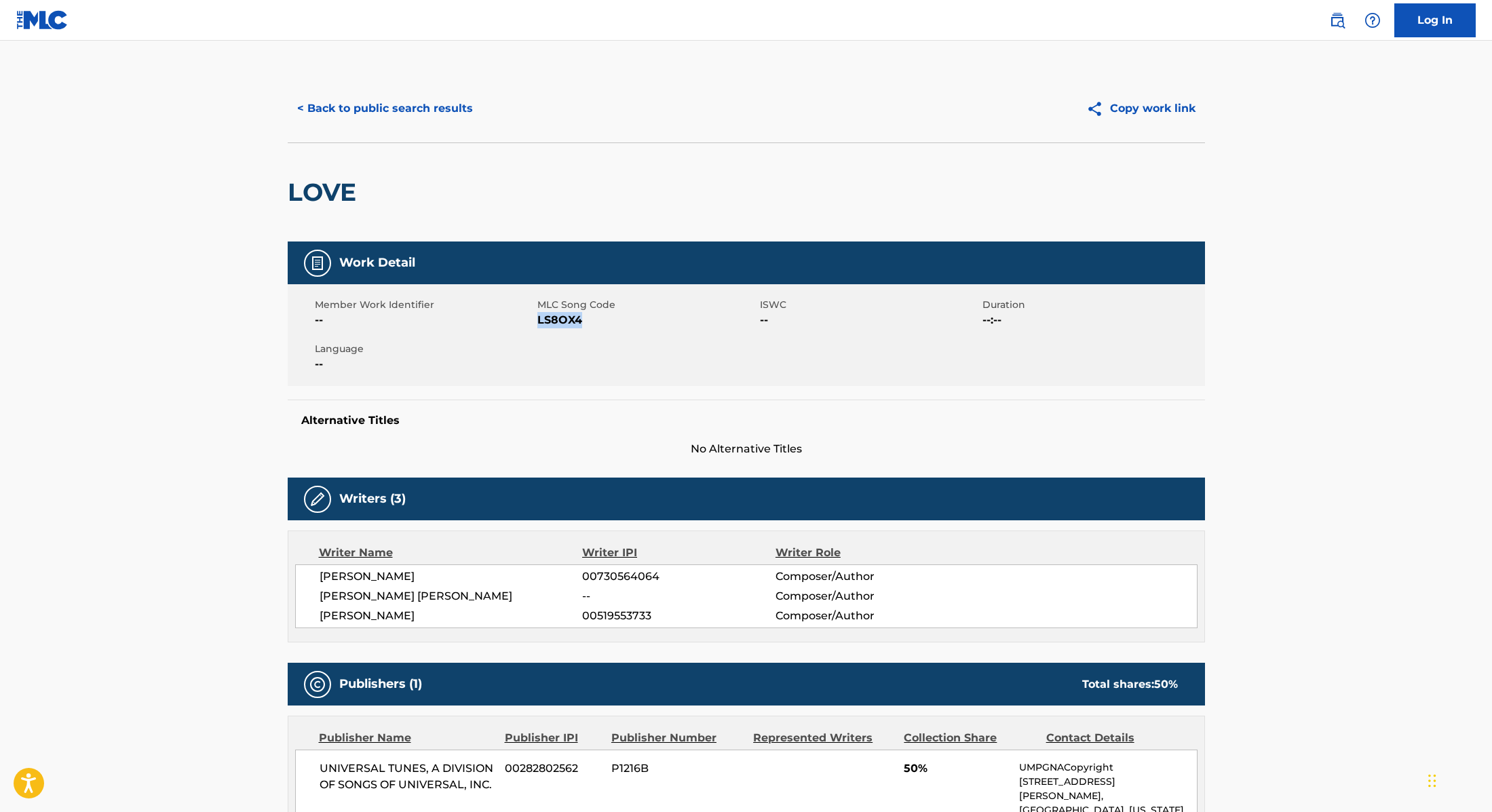
drag, startPoint x: 538, startPoint y: 320, endPoint x: 621, endPoint y: 320, distance: 83.0
click at [621, 320] on span "LS8OX4" at bounding box center [647, 320] width 219 height 17
copy span "LS8OX4"
click at [390, 117] on button "< Back to public search results" at bounding box center [384, 108] width 195 height 34
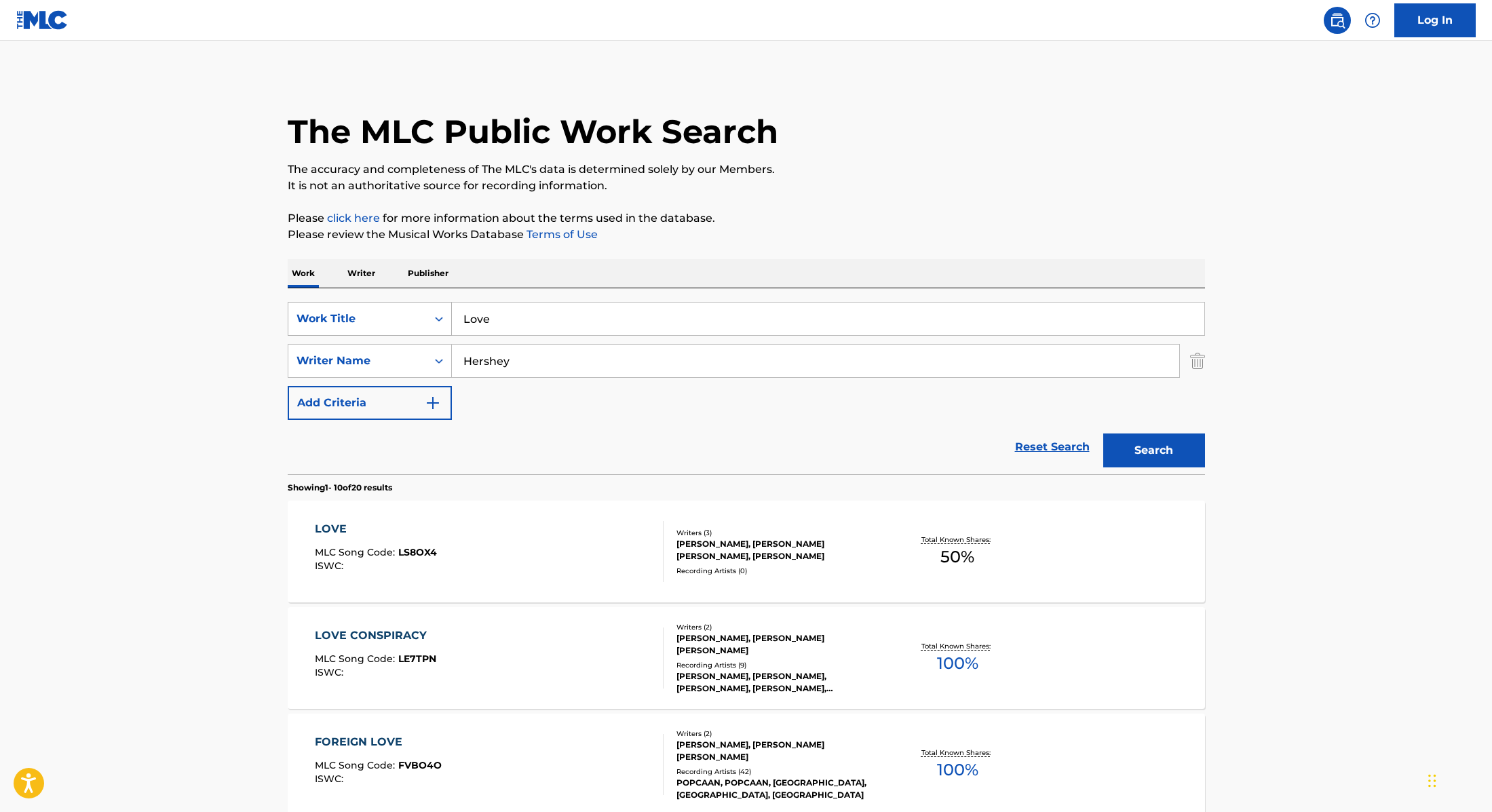
drag, startPoint x: 502, startPoint y: 316, endPoint x: 442, endPoint y: 315, distance: 60.0
click at [442, 315] on div "SearchWithCriteria9cc89112-0d42-42f8-b15c-104aad945215 Work Title Love" at bounding box center [746, 318] width 917 height 34
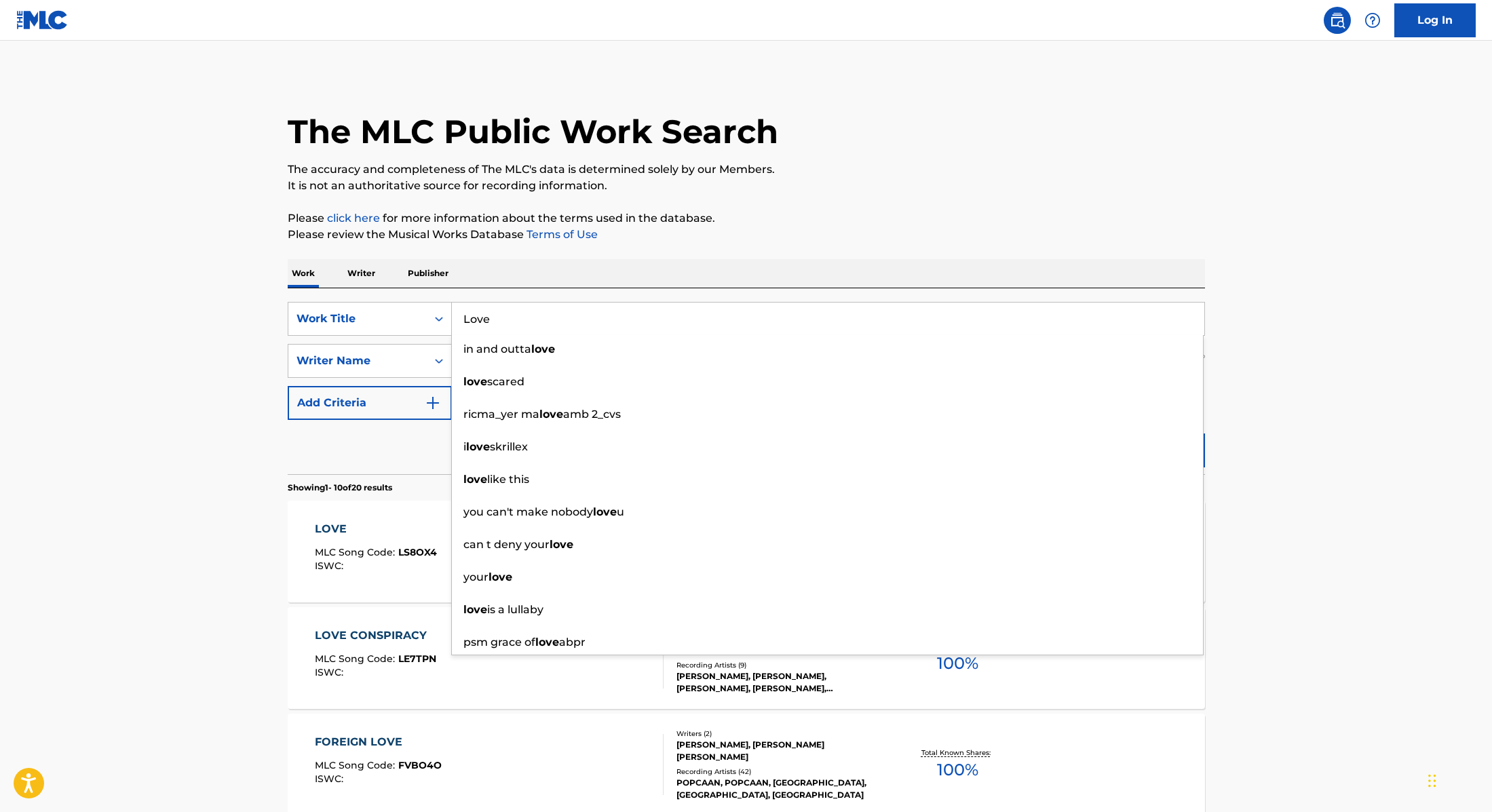
paste input "Burna Boy"
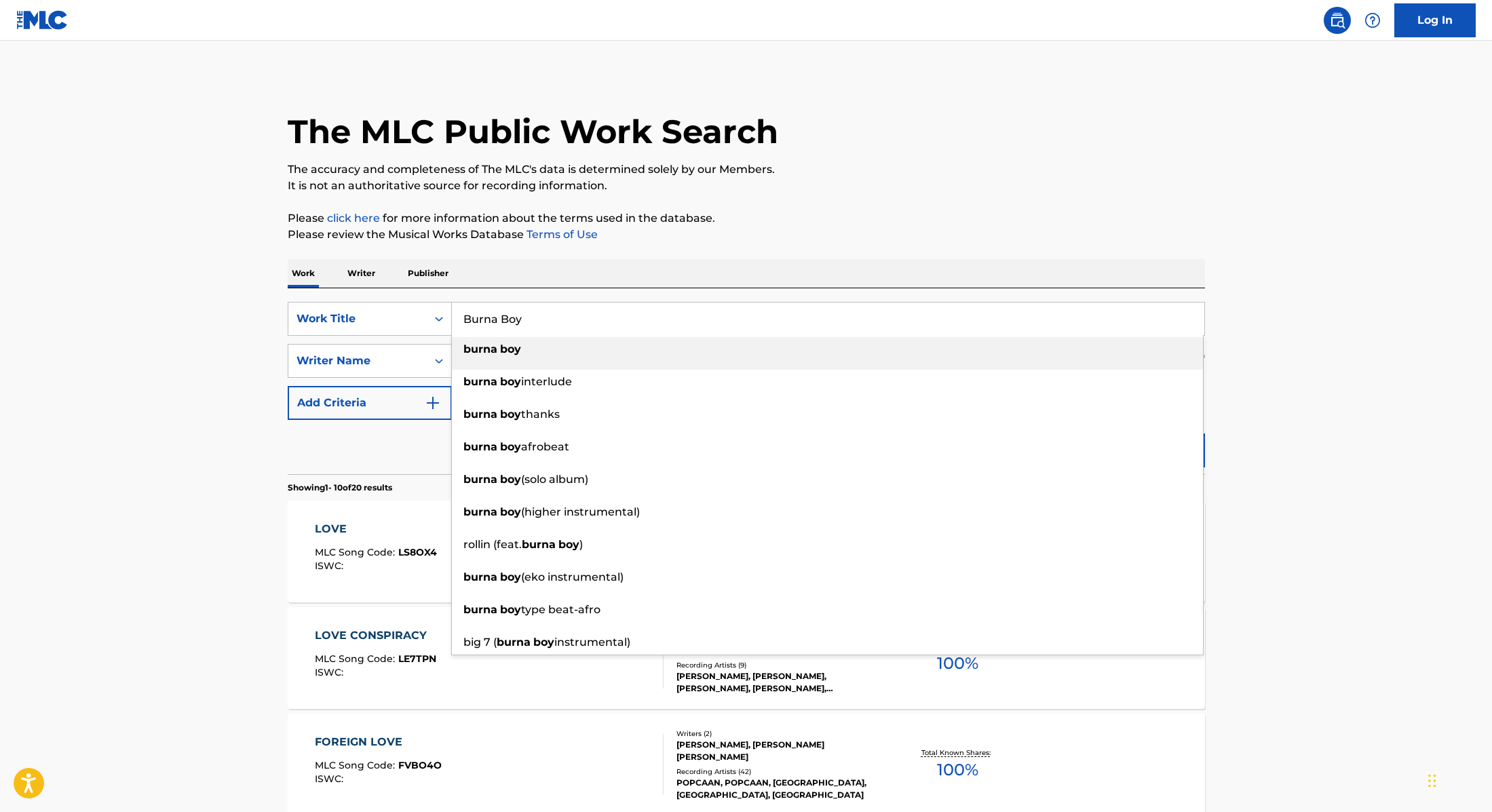
drag, startPoint x: 538, startPoint y: 320, endPoint x: 451, endPoint y: 314, distance: 87.2
click at [452, 314] on input "Burna Boy" at bounding box center [828, 318] width 752 height 32
type input "Burna Boy"
